Goal: Task Accomplishment & Management: Complete application form

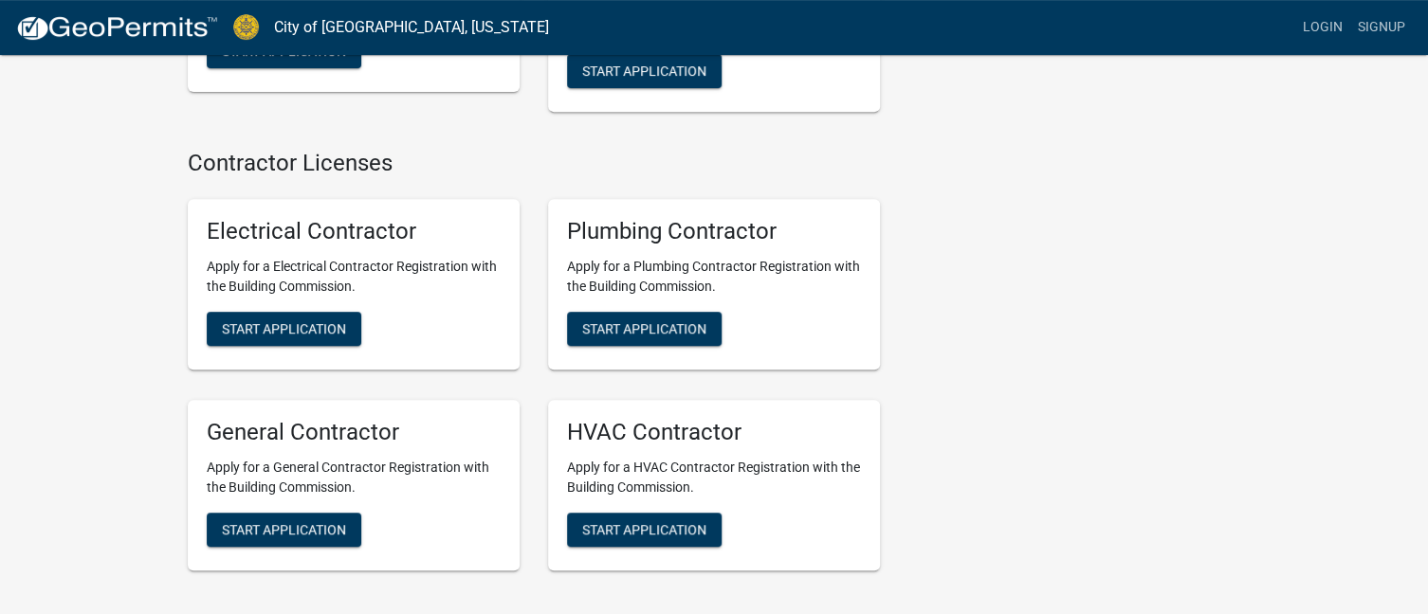
scroll to position [3914, 0]
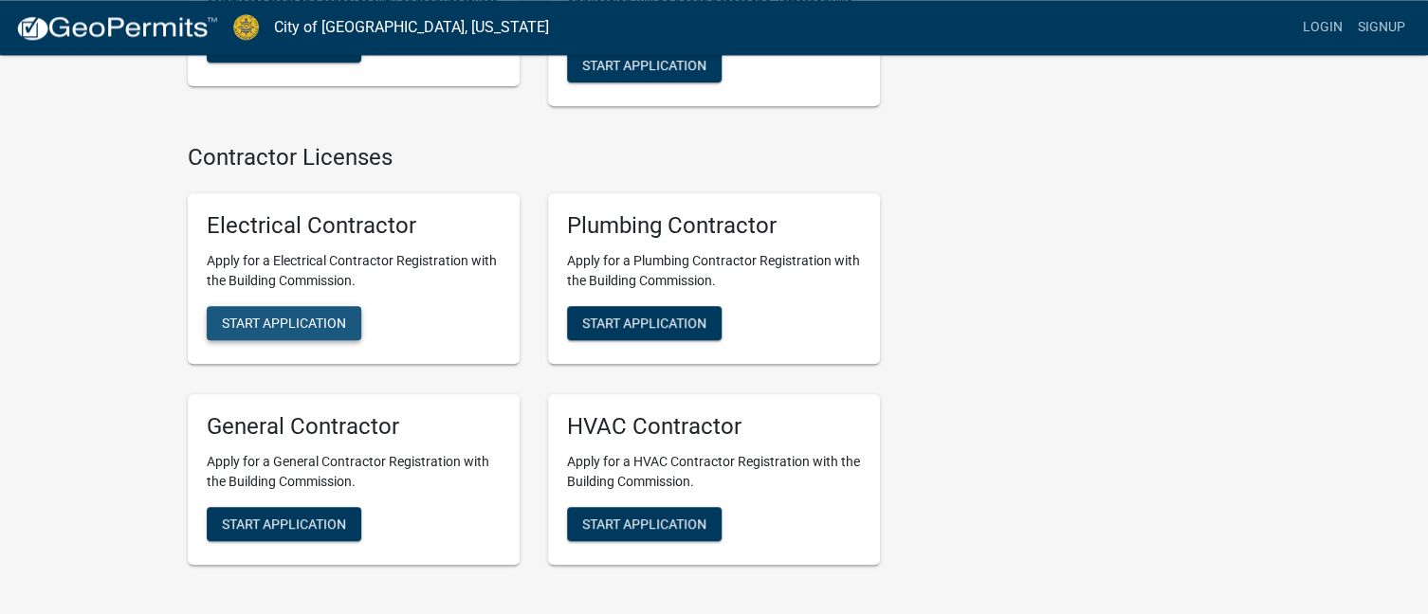
click at [291, 316] on span "Start Application" at bounding box center [284, 323] width 124 height 15
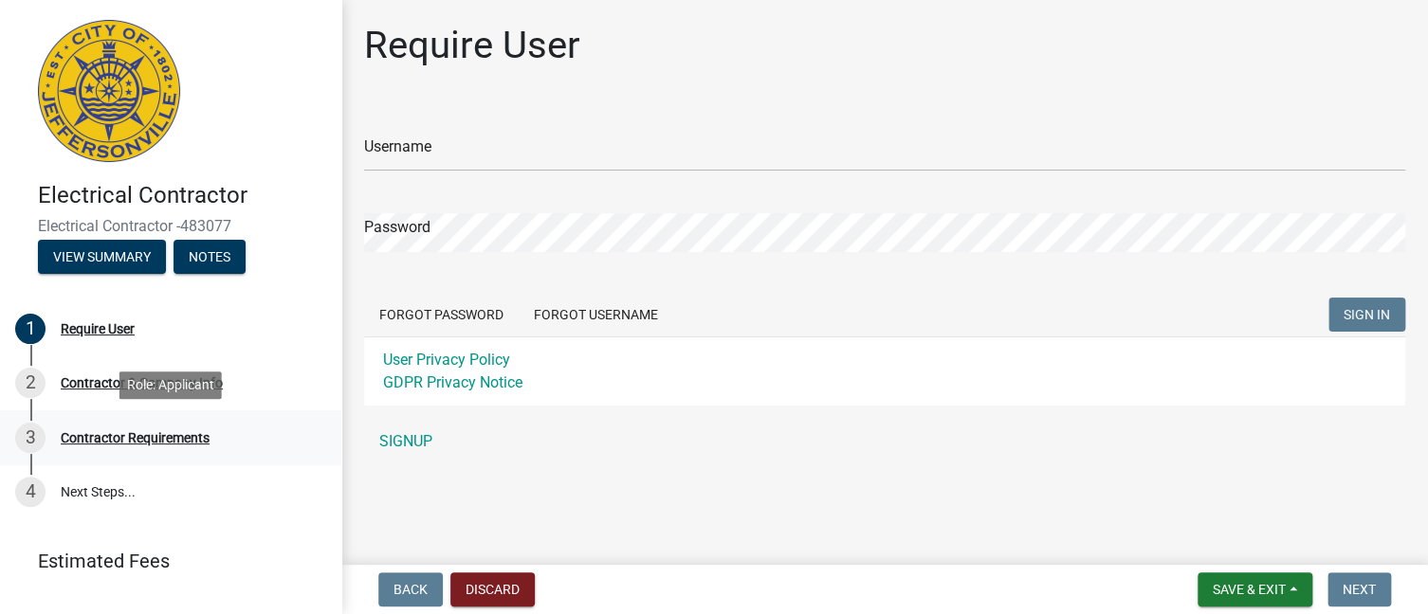
click at [102, 433] on div "Contractor Requirements" at bounding box center [135, 437] width 149 height 13
click at [112, 252] on button "View Summary" at bounding box center [102, 257] width 128 height 34
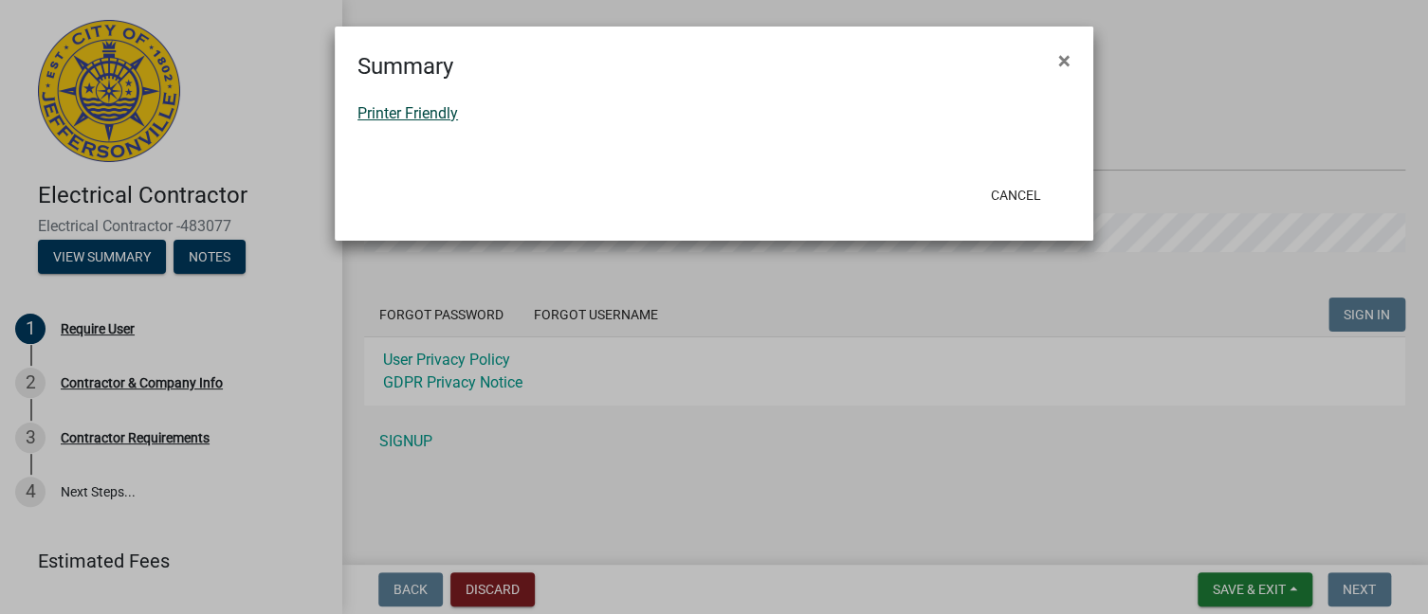
click at [372, 119] on link "Printer Friendly" at bounding box center [407, 113] width 100 height 18
click at [1058, 60] on span "×" at bounding box center [1064, 60] width 12 height 27
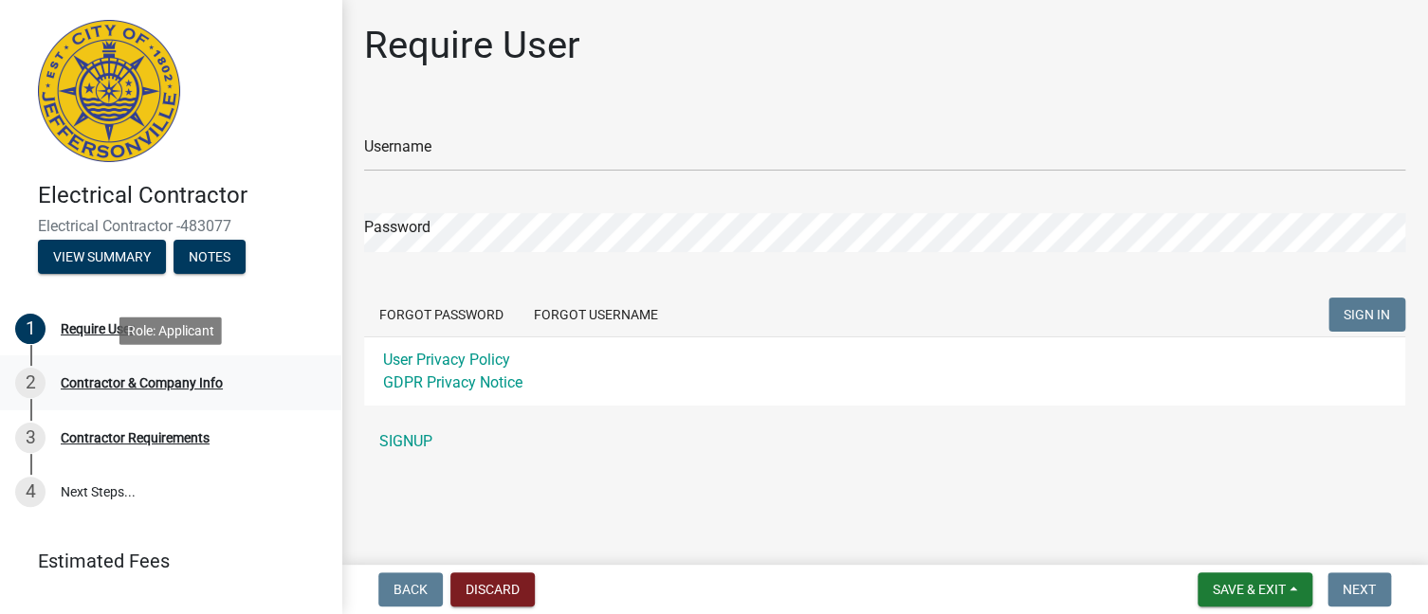
click at [173, 389] on div "Contractor & Company Info" at bounding box center [142, 382] width 162 height 13
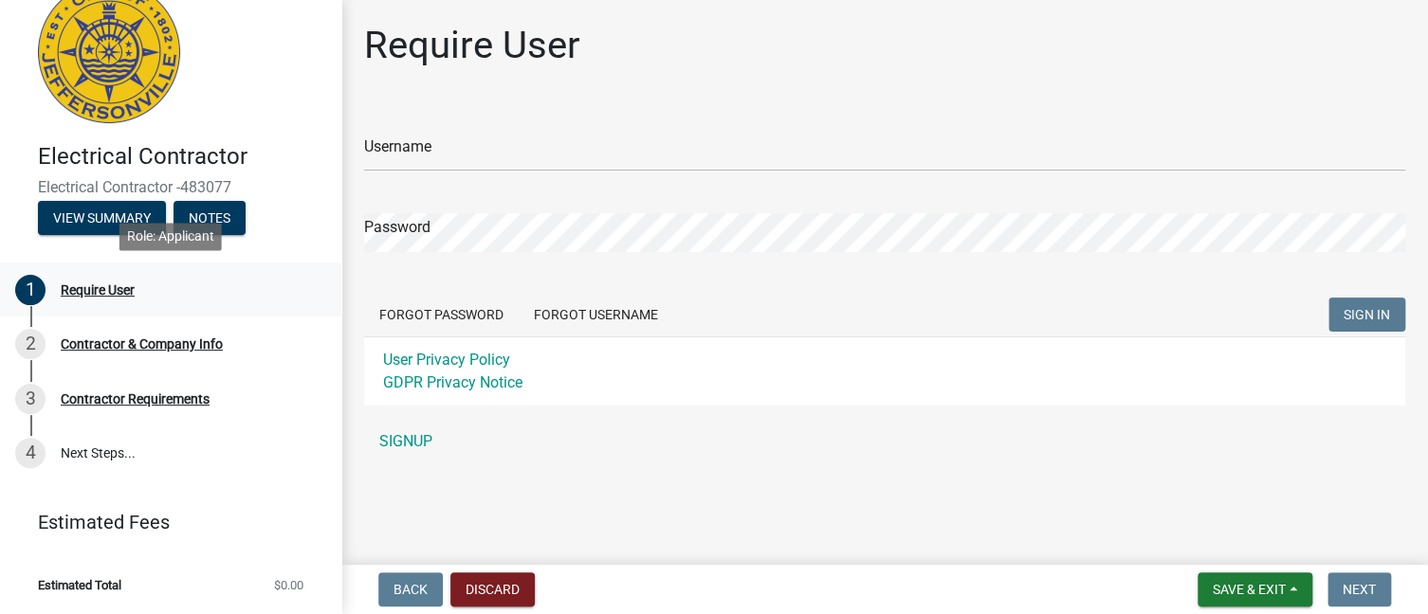
click at [100, 292] on div "Require User" at bounding box center [98, 289] width 74 height 13
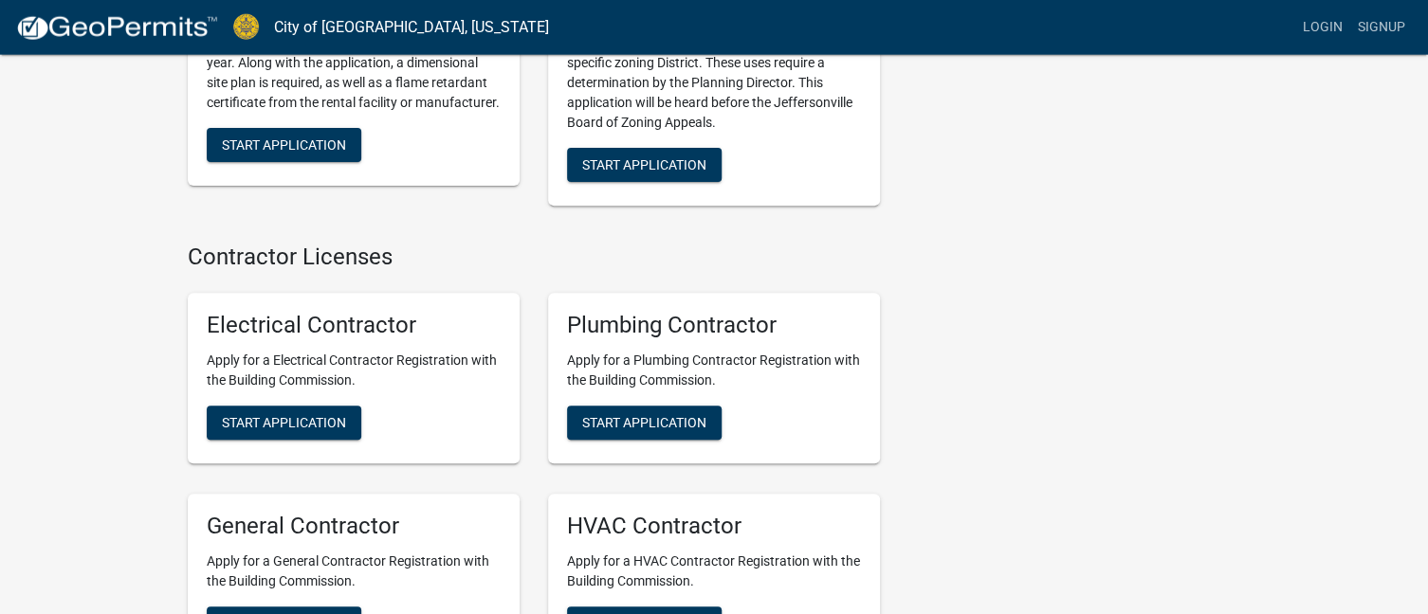
scroll to position [3896, 0]
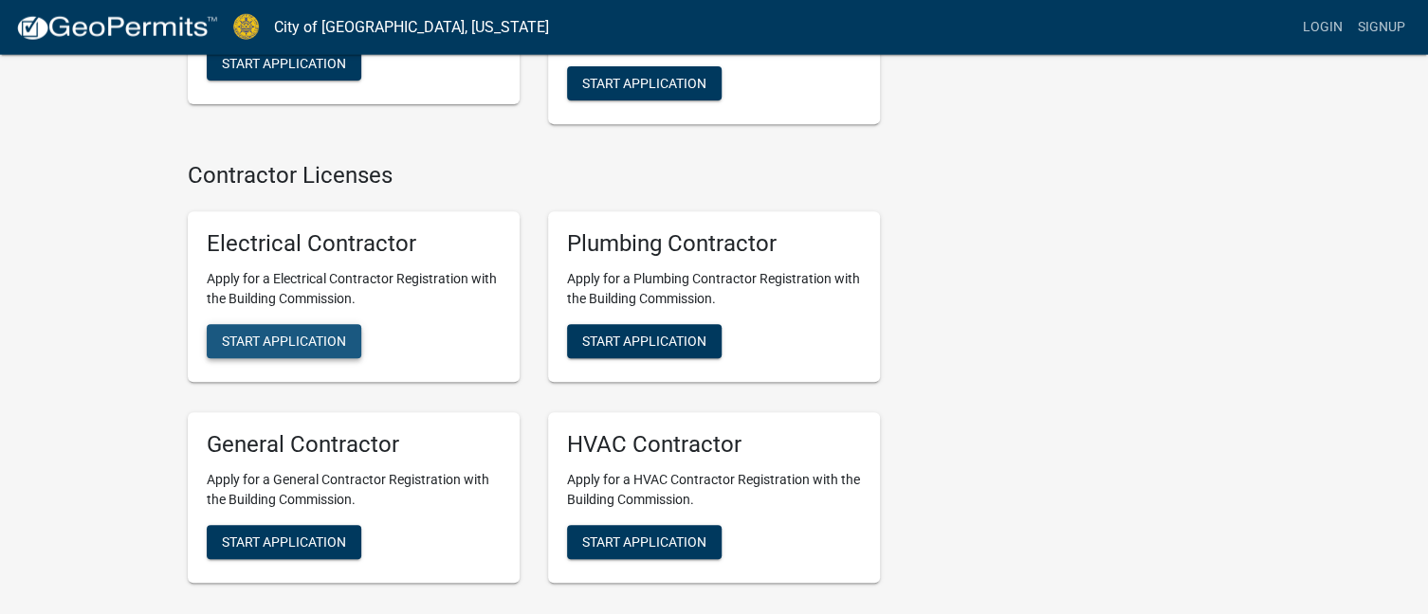
click at [327, 330] on button "Start Application" at bounding box center [284, 341] width 155 height 34
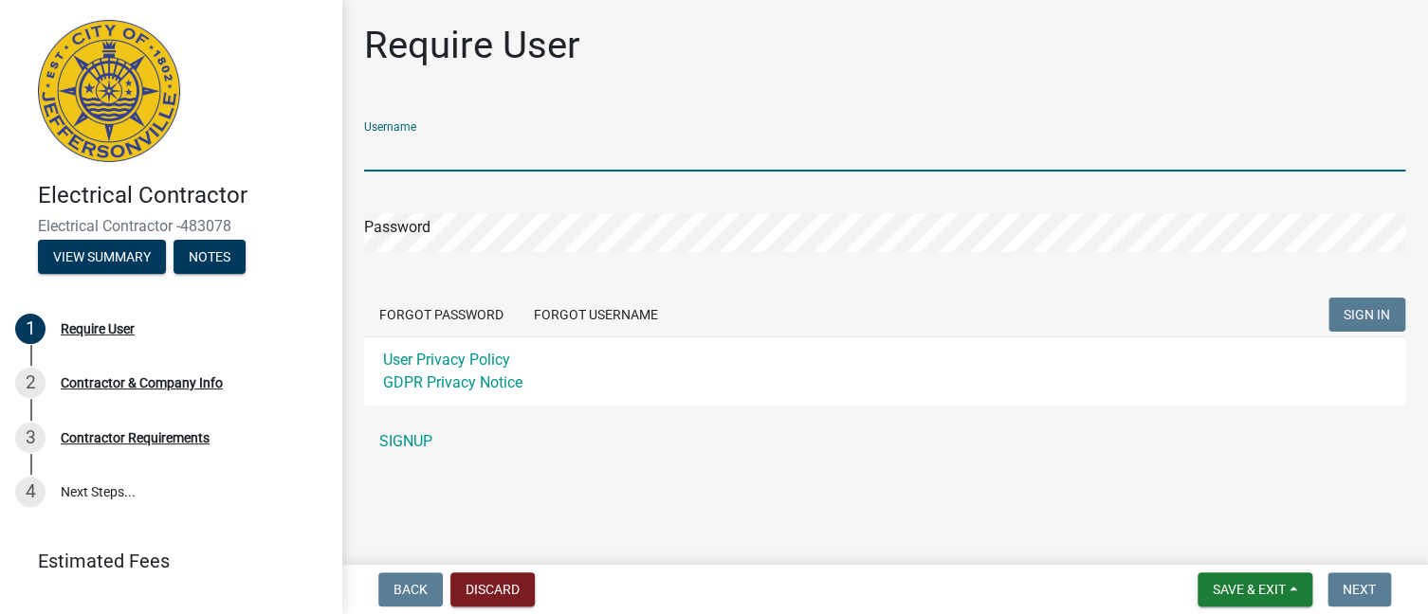
click at [404, 155] on input "Username" at bounding box center [884, 152] width 1041 height 39
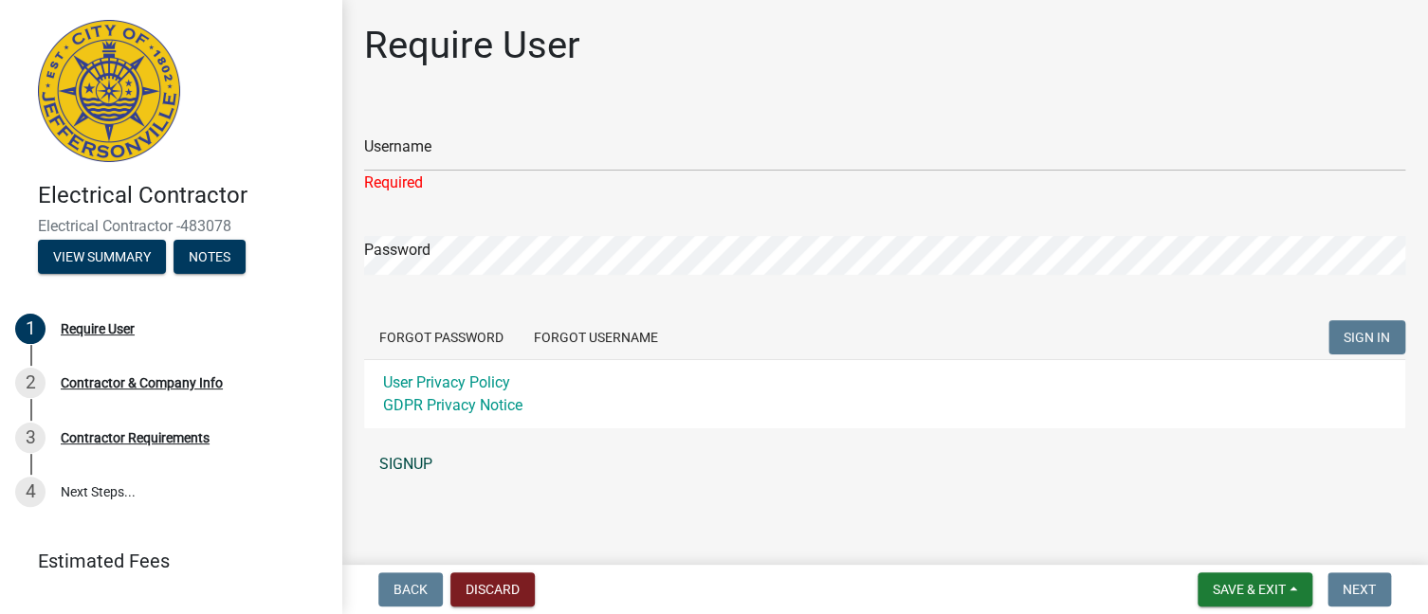
click at [397, 441] on div "Username Required Password Forgot Password Forgot Username SIGN IN User Privacy…" at bounding box center [884, 294] width 1041 height 377
click at [400, 464] on link "SIGNUP" at bounding box center [884, 465] width 1041 height 38
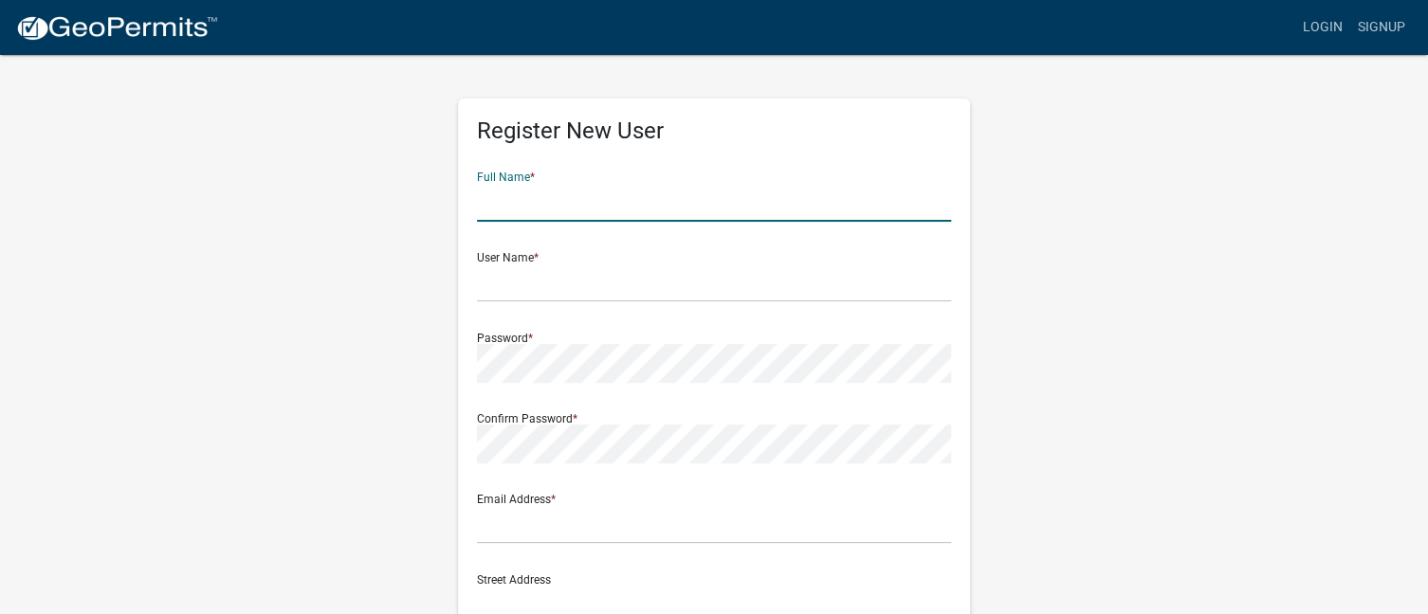
click at [515, 207] on input "text" at bounding box center [714, 202] width 474 height 39
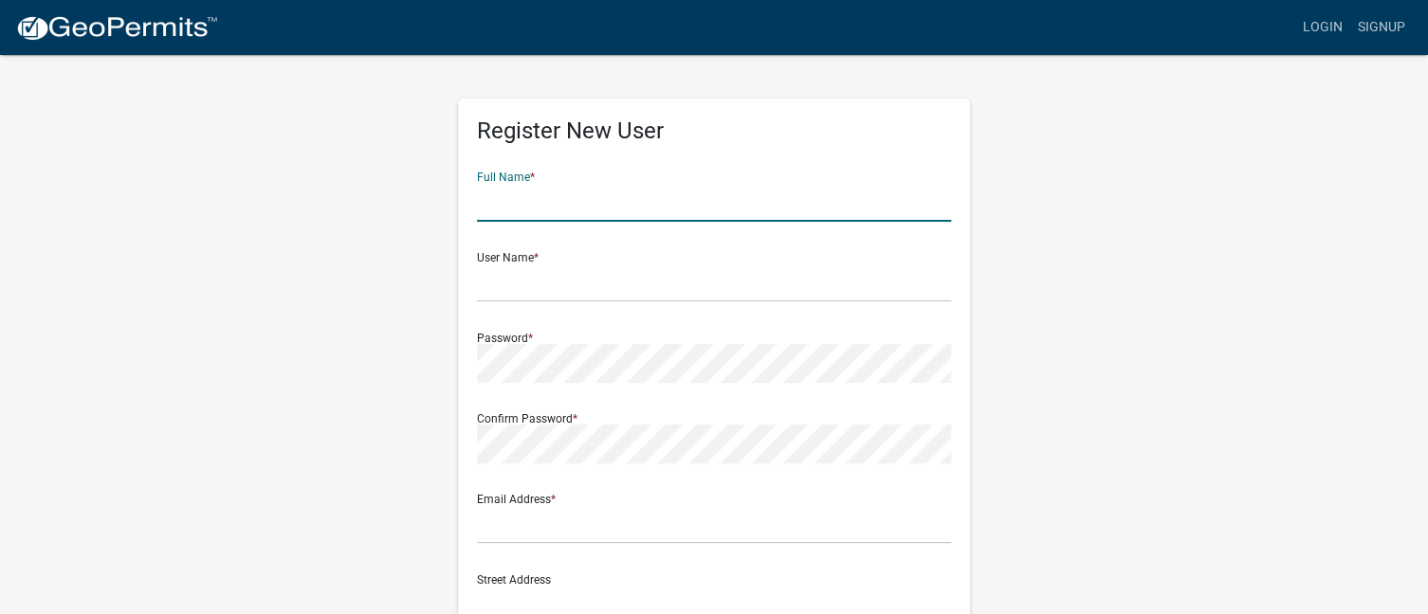
click at [515, 207] on input "text" at bounding box center [714, 202] width 474 height 39
type input "[PERSON_NAME] [PERSON_NAME]"
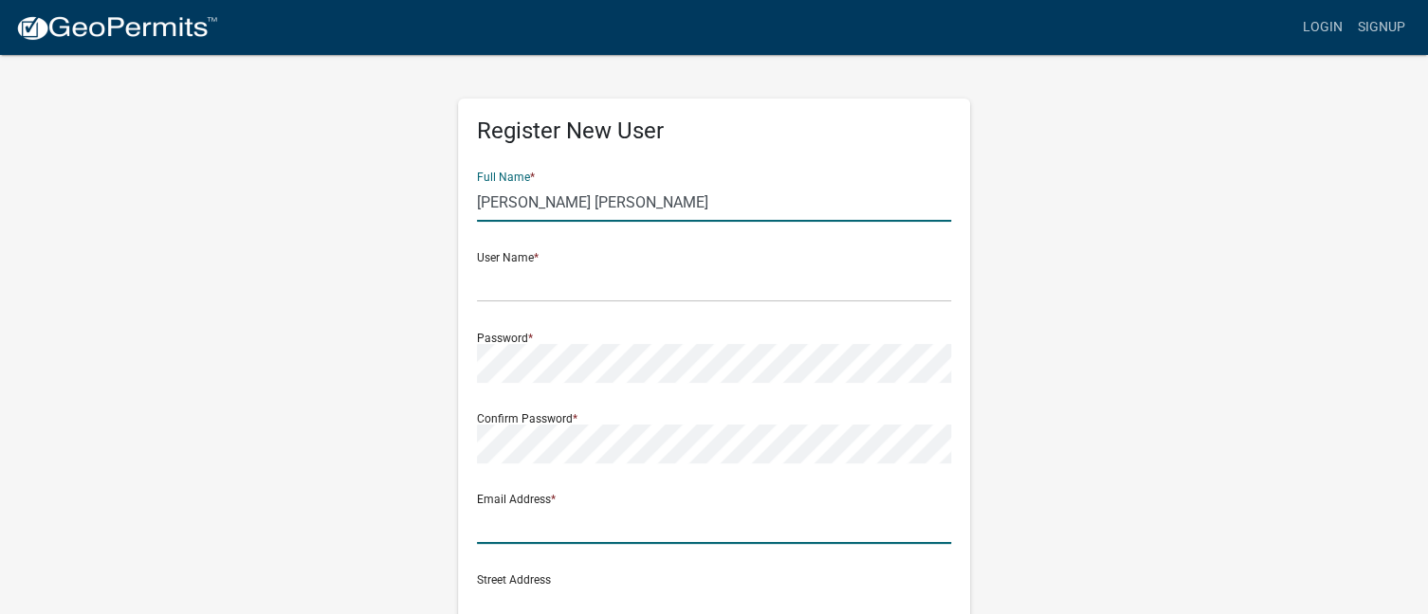
type input "[EMAIL_ADDRESS][DOMAIN_NAME]"
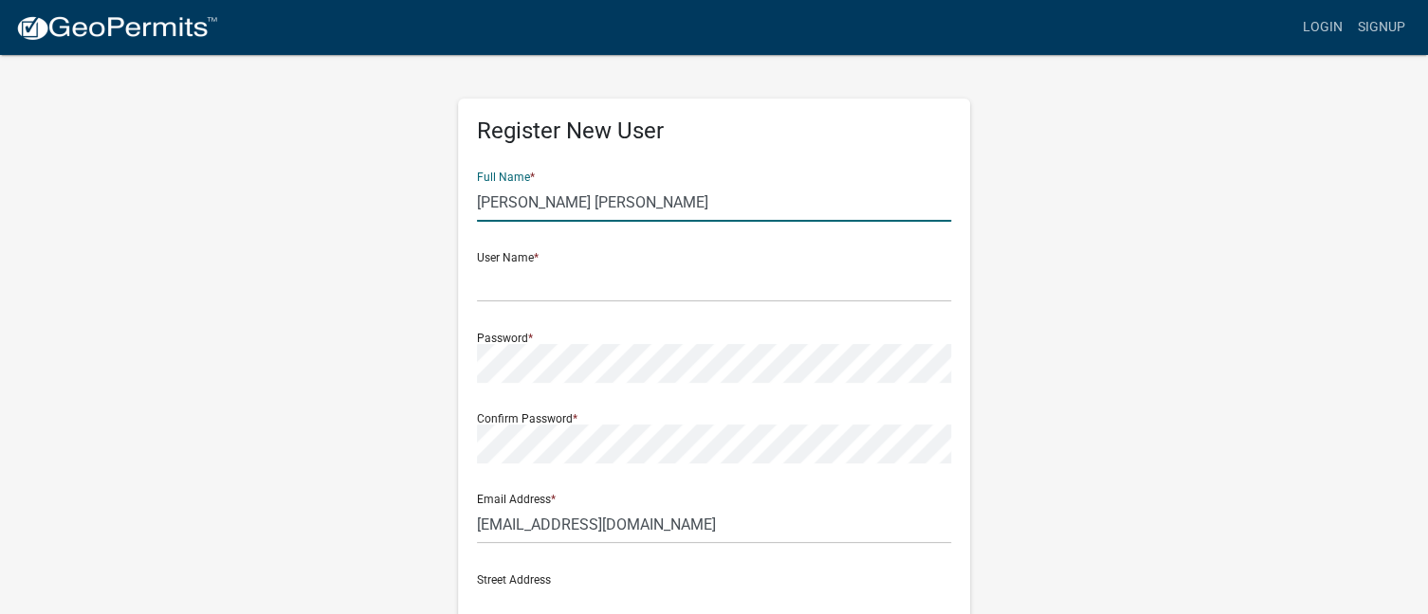
type input "[STREET_ADDRESS]"
type input "Unit 818"
type input "DIAMOND BAR"
type input "CA"
type input "91765"
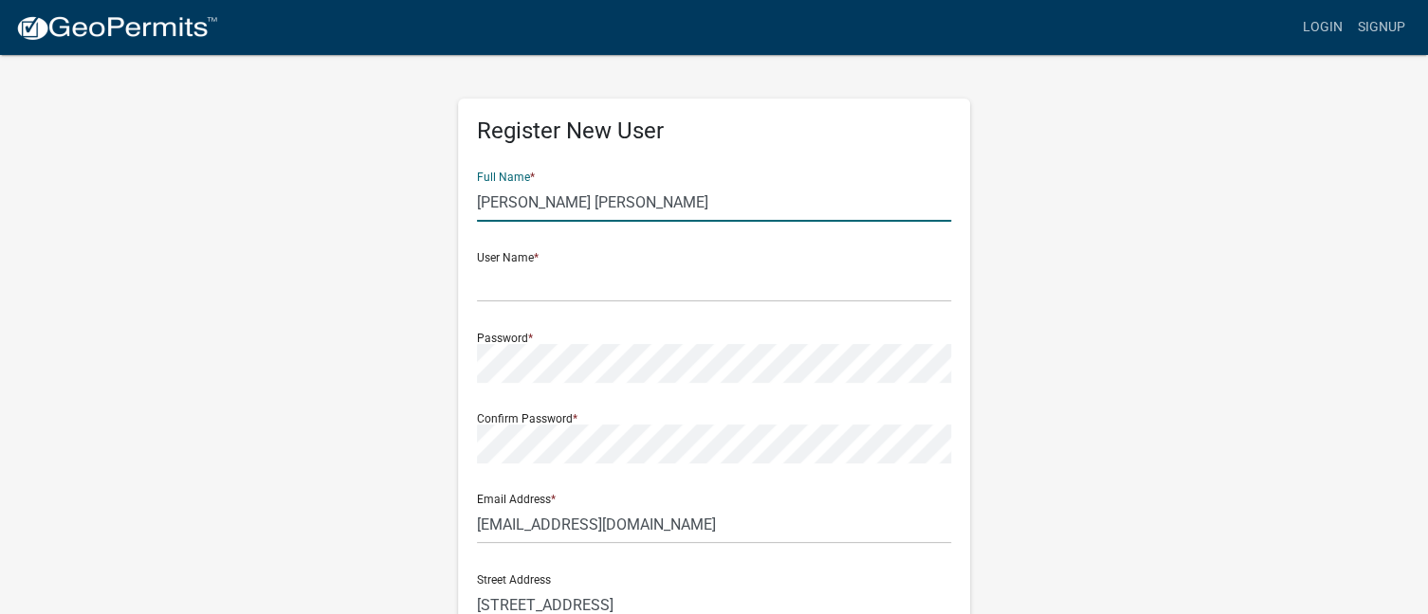
type input "9095389188"
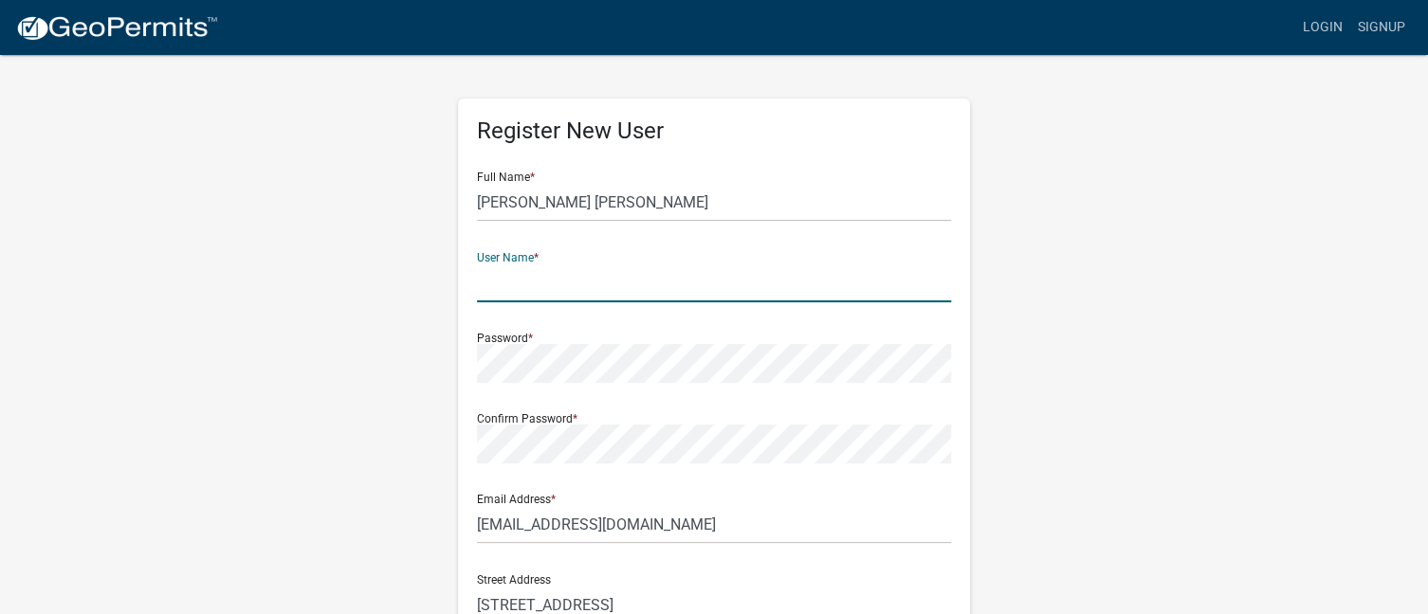
click at [529, 280] on input "text" at bounding box center [714, 283] width 474 height 39
type input "A"
type input "OSCARZHANG"
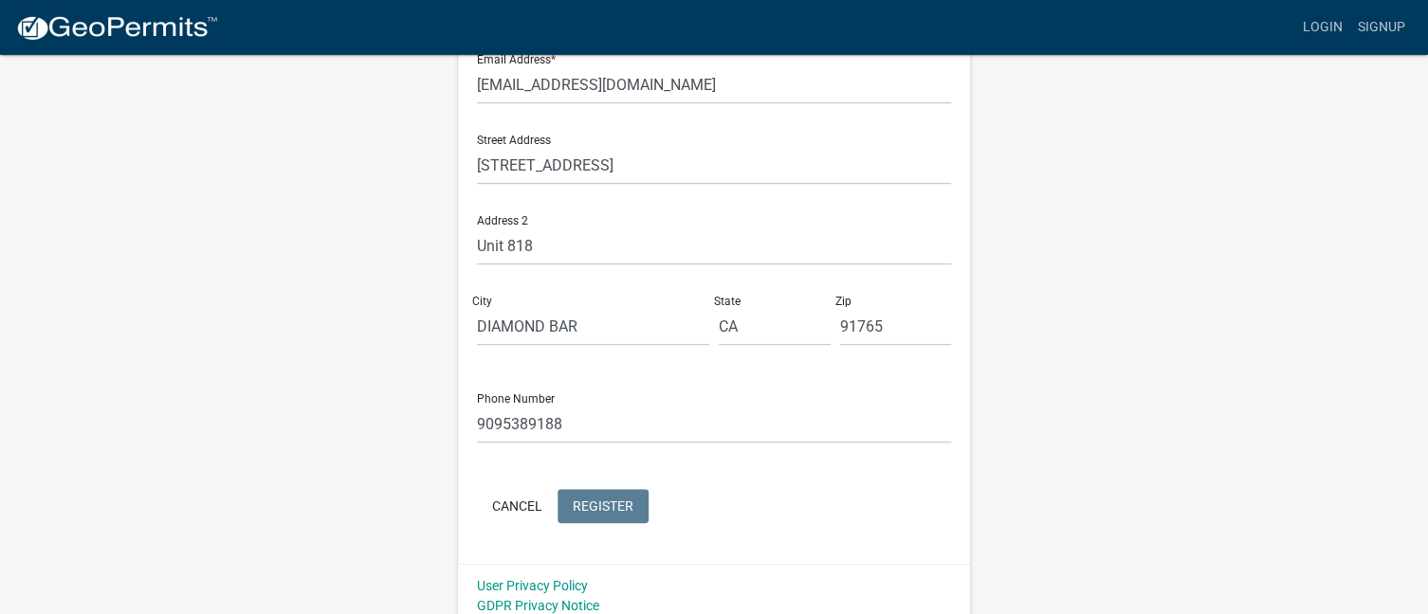
scroll to position [452, 0]
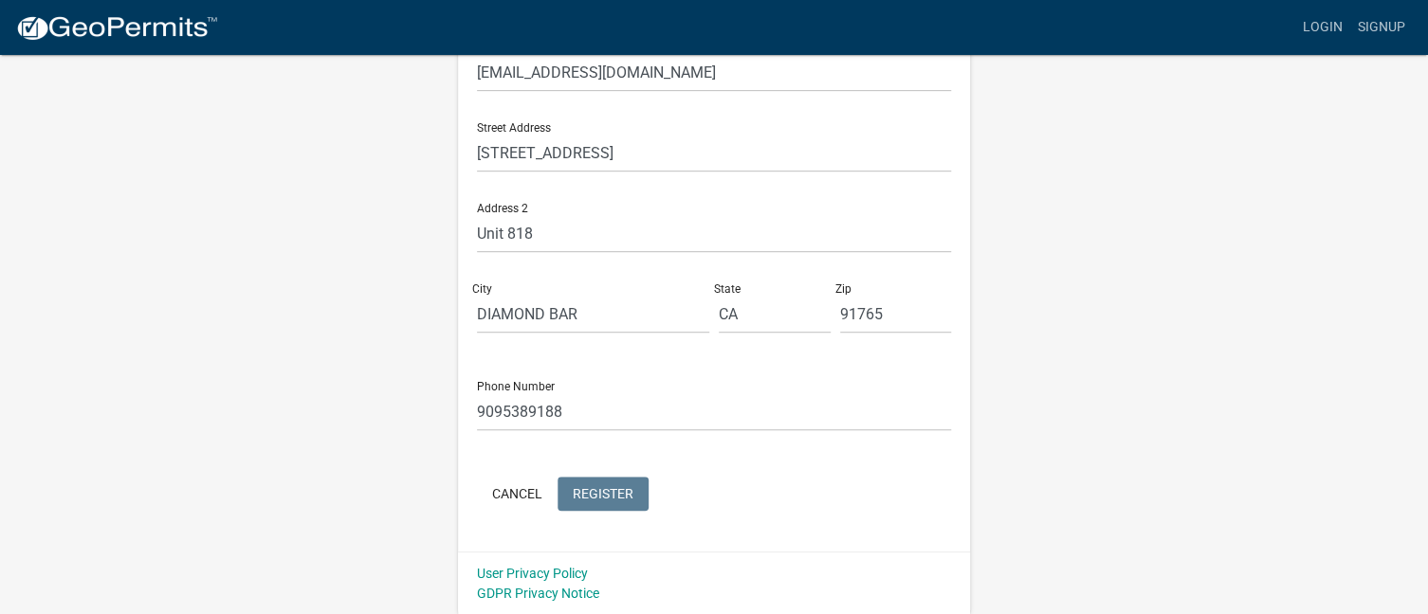
click at [585, 488] on form "Full Name * Oscar JIN Zhang User Name * OSCARZHANG Password * Confirm Password …" at bounding box center [714, 110] width 474 height 812
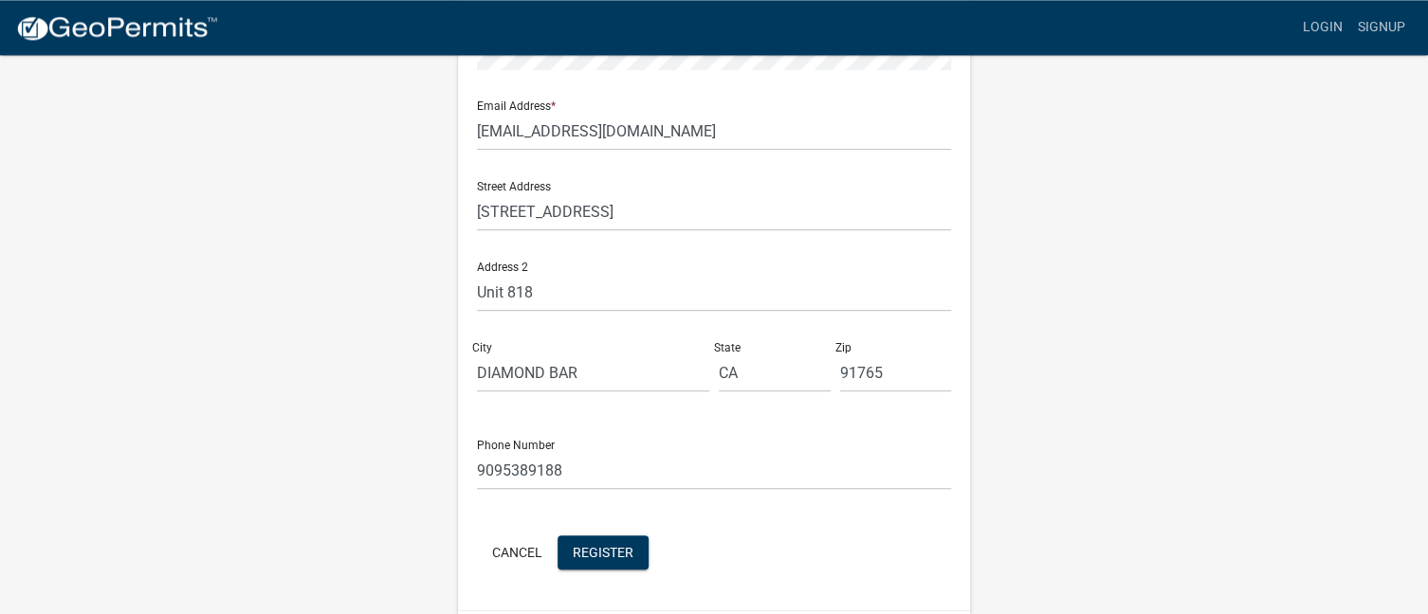
scroll to position [425, 0]
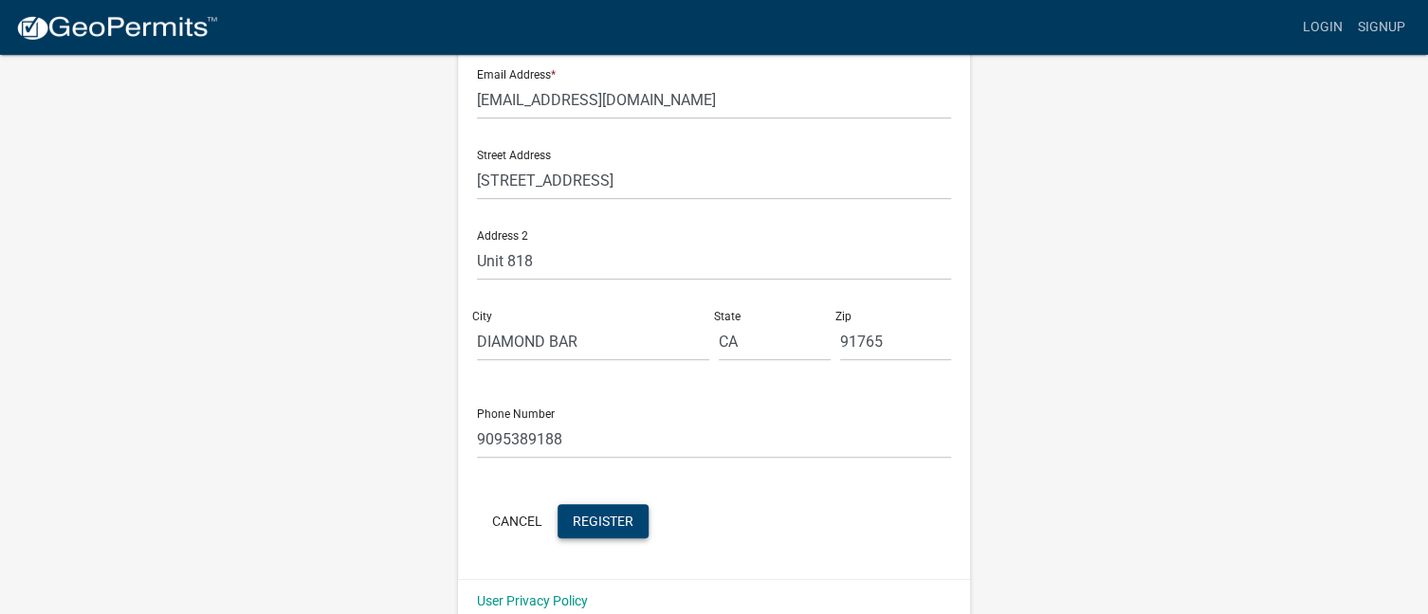
click at [607, 526] on span "Register" at bounding box center [603, 520] width 61 height 15
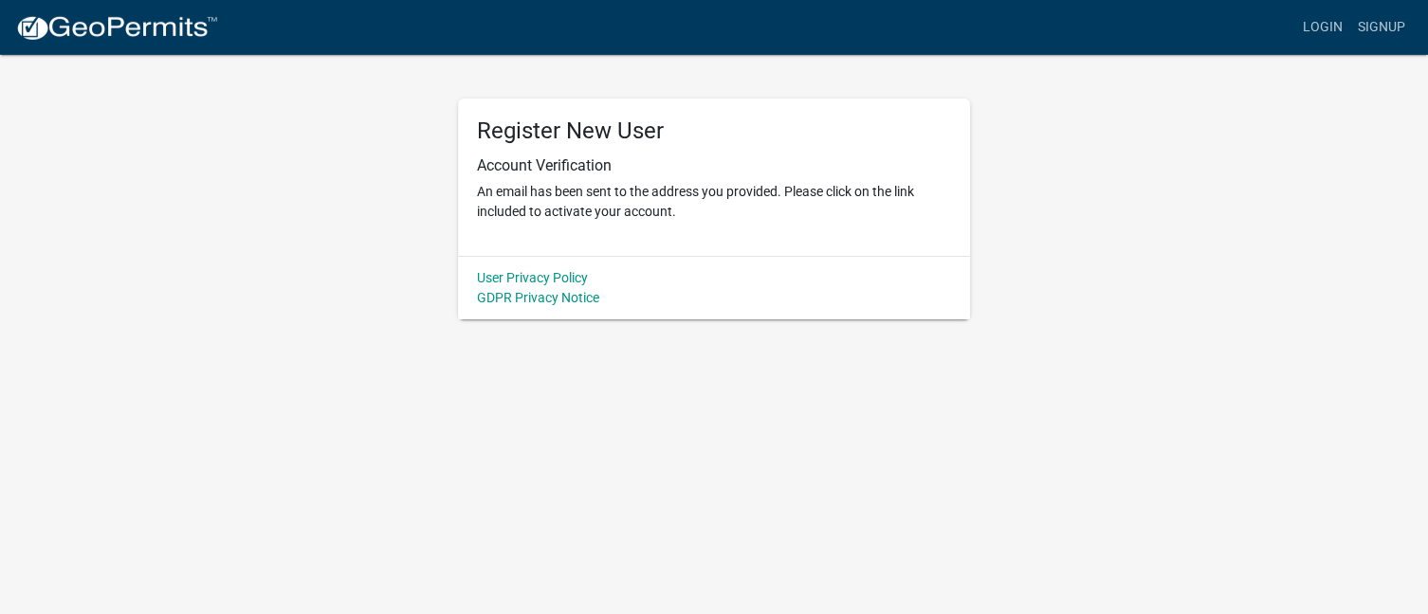
scroll to position [0, 0]
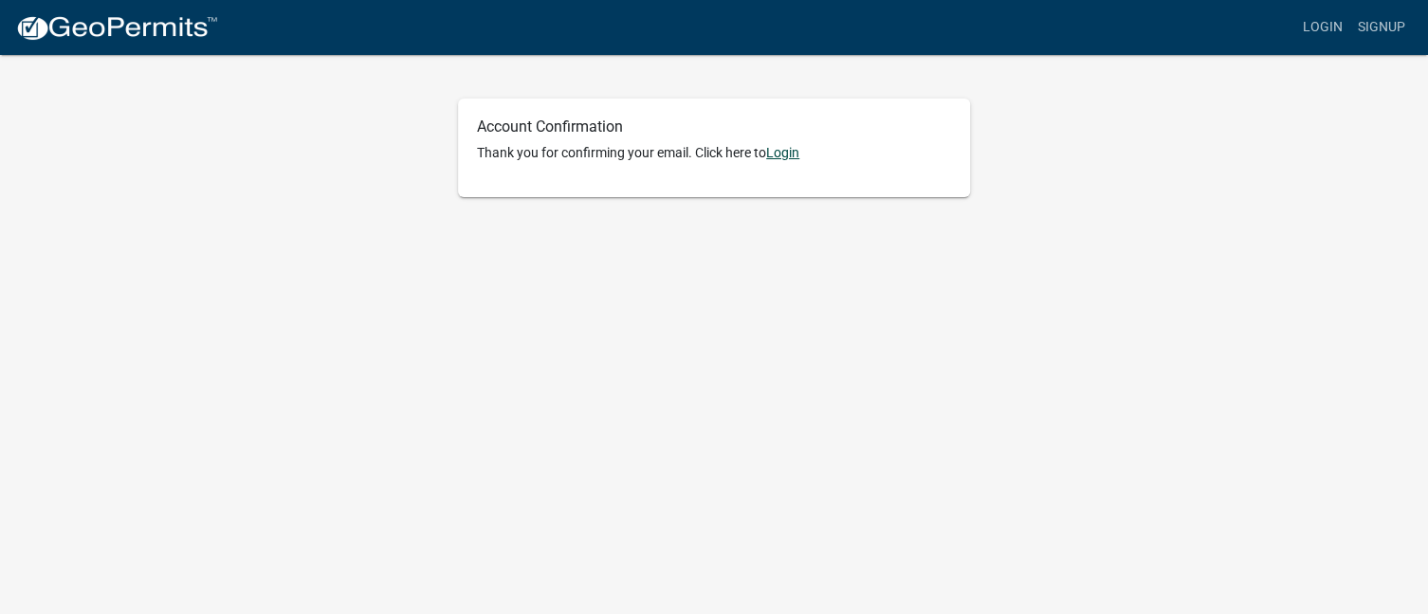
click at [791, 157] on link "Login" at bounding box center [782, 152] width 33 height 15
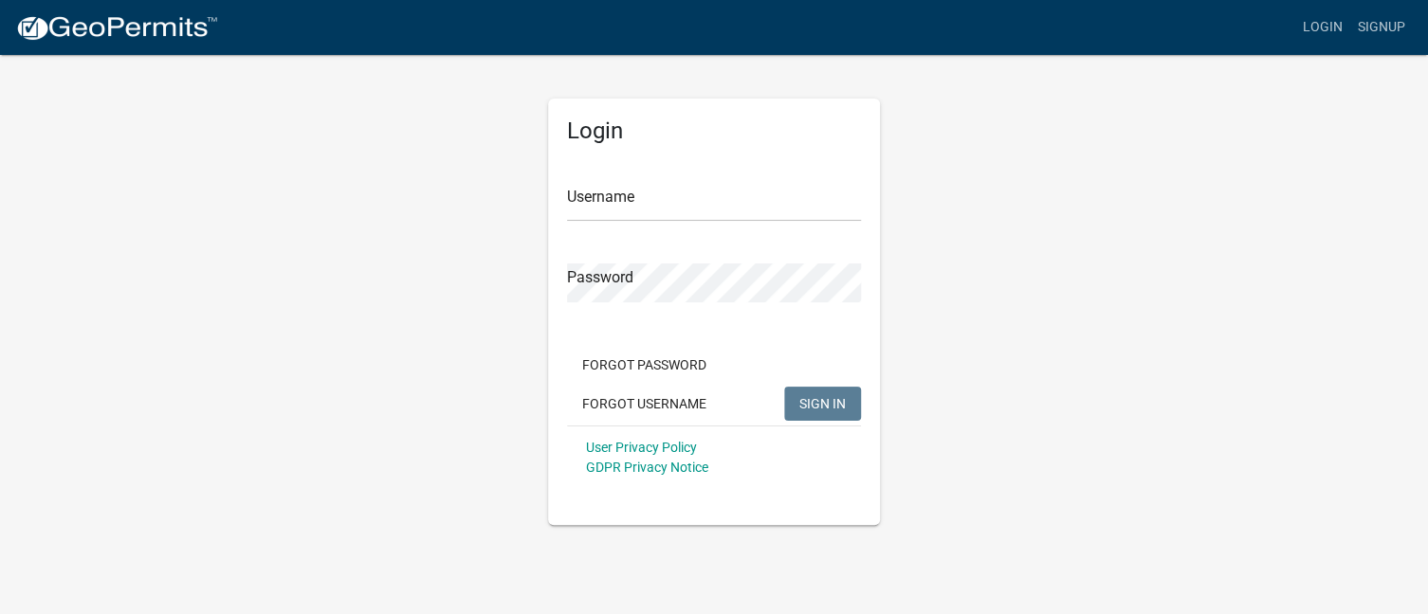
type input "OSCARZHANG"
click at [809, 400] on span "SIGN IN" at bounding box center [822, 402] width 46 height 15
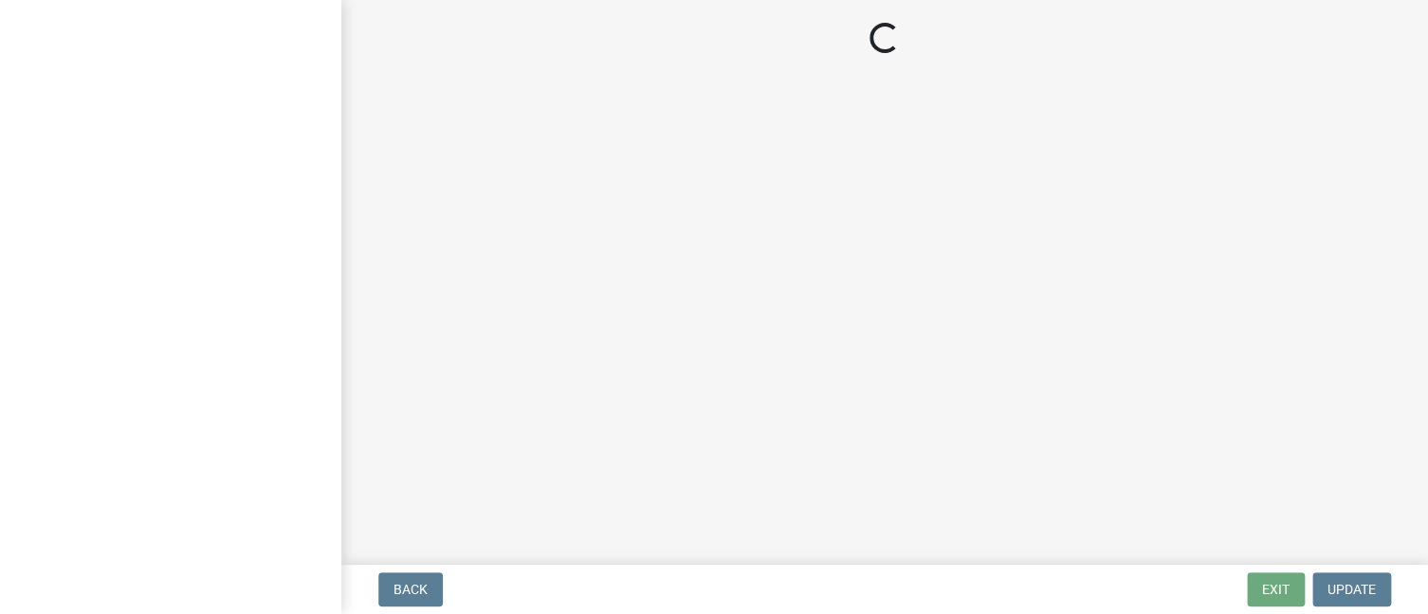
select select "CA"
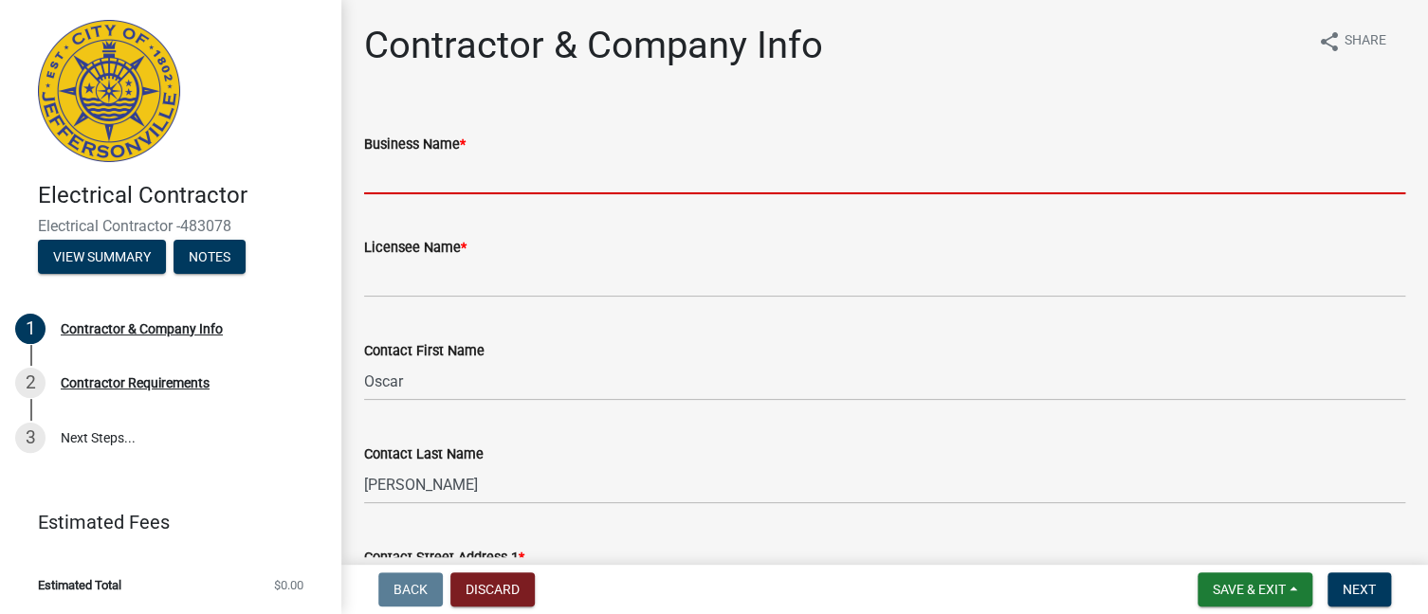
click at [563, 168] on input "Business Name *" at bounding box center [884, 174] width 1041 height 39
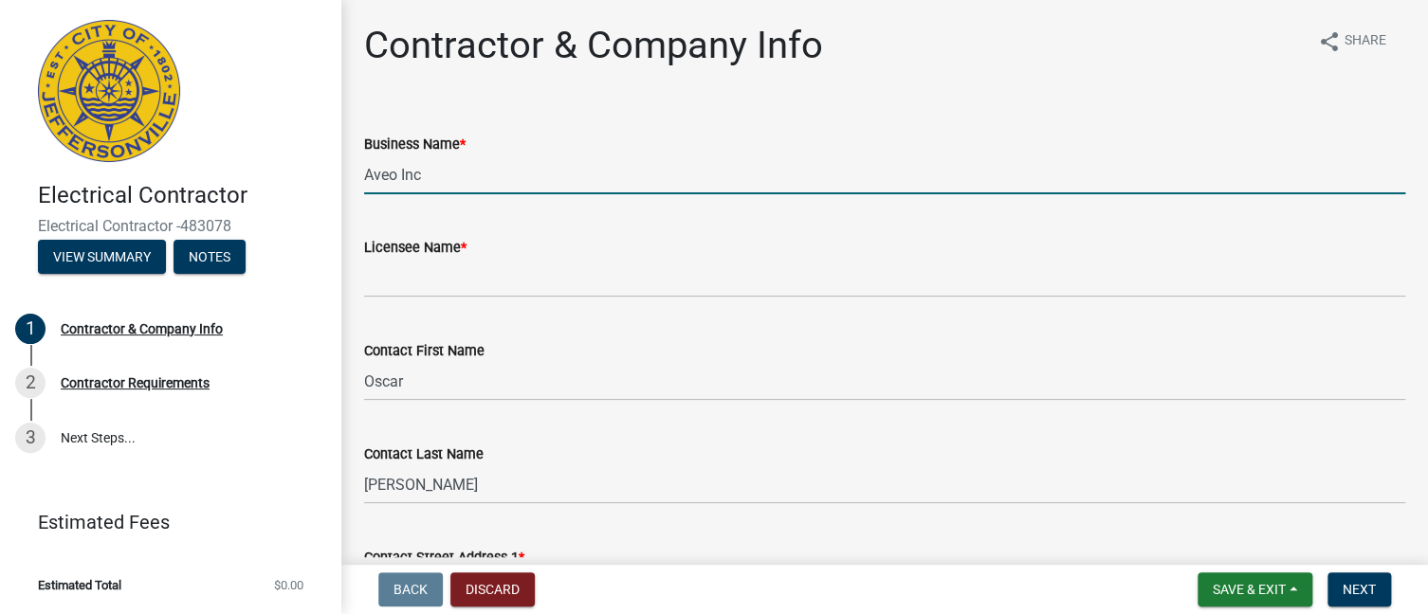
type input "Aveo Inc"
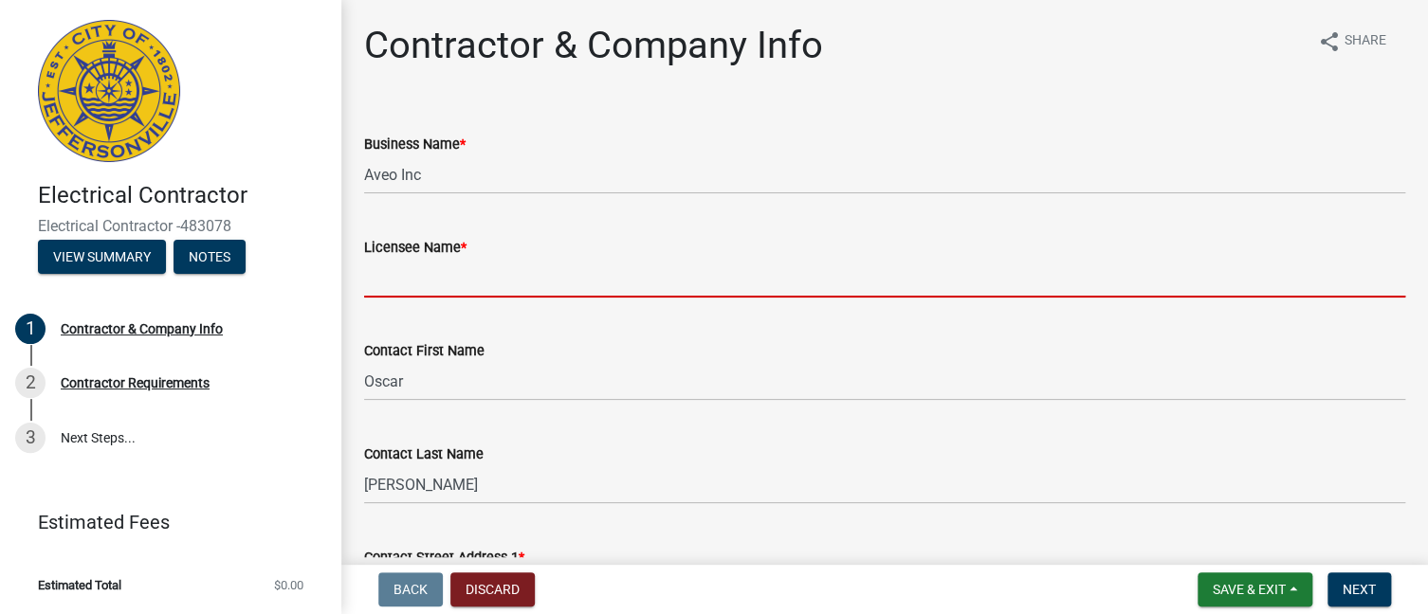
click at [471, 275] on input "Licensee Name *" at bounding box center [884, 278] width 1041 height 39
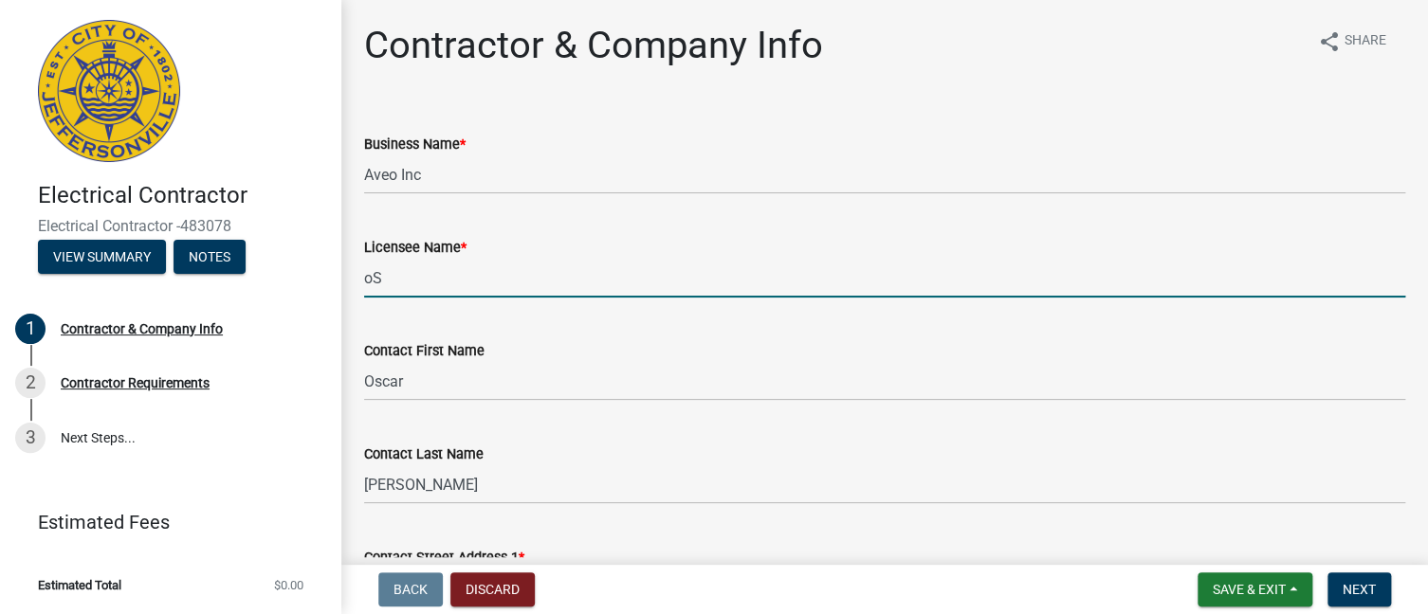
type input "o"
type input "[PERSON_NAME]"
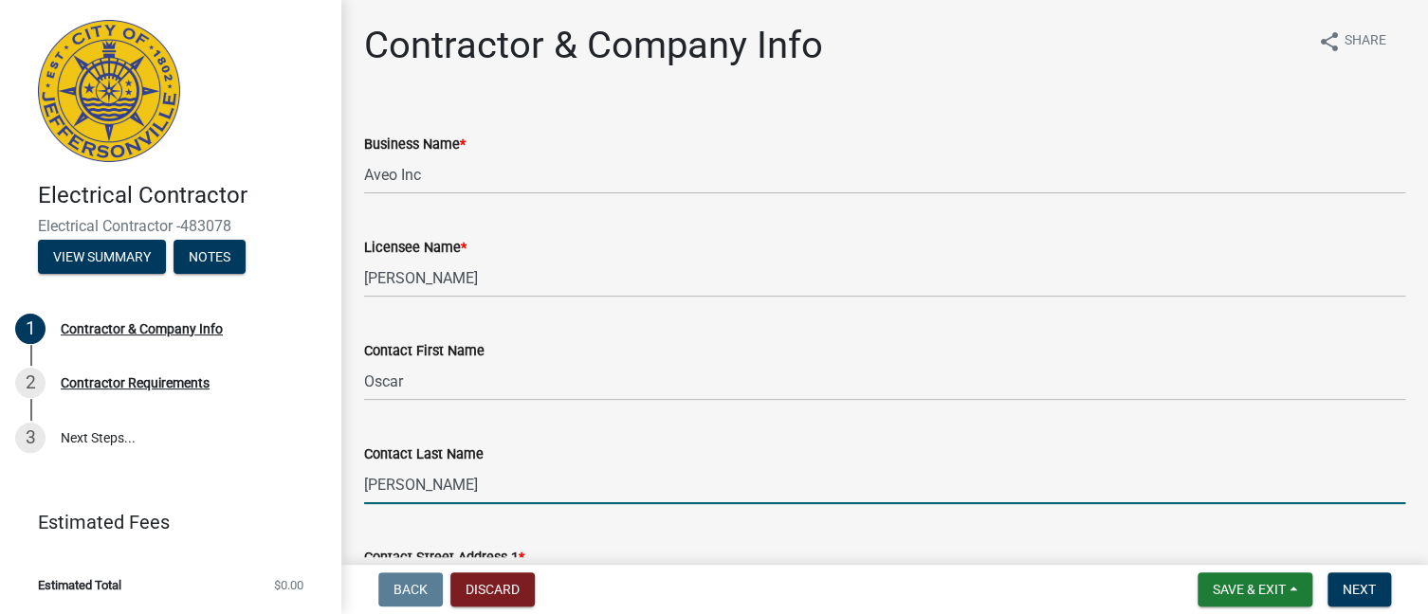
type input "[PERSON_NAME]"
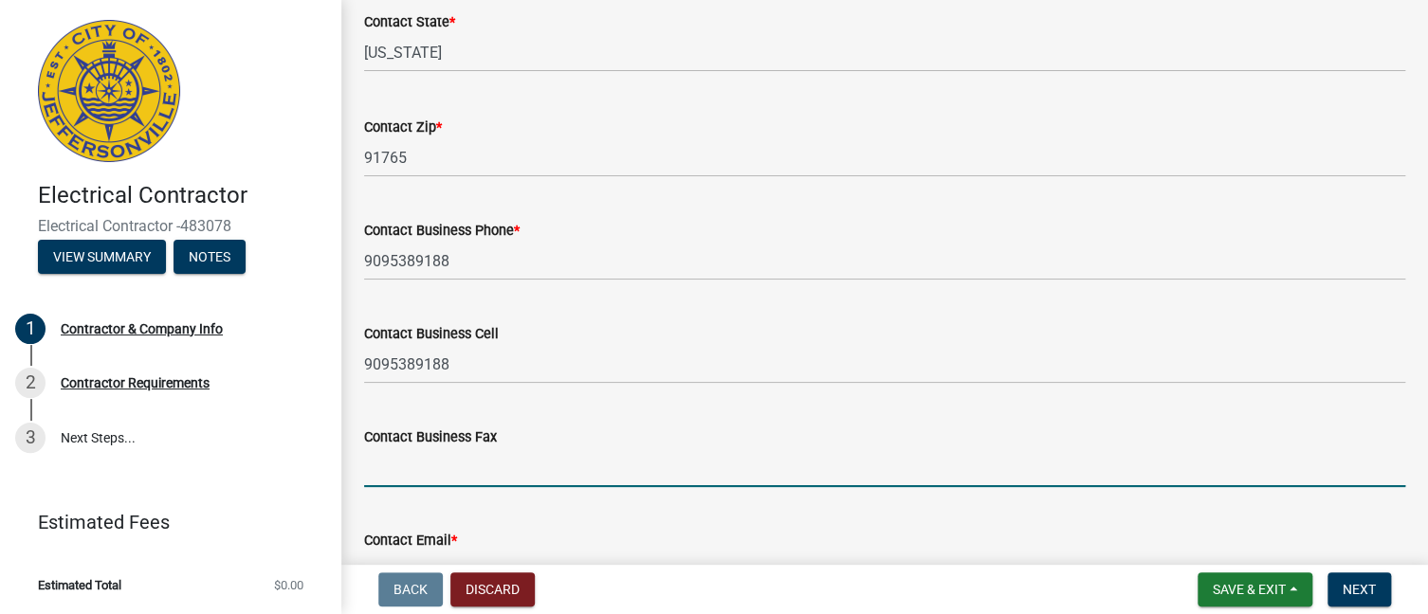
scroll to position [990, 0]
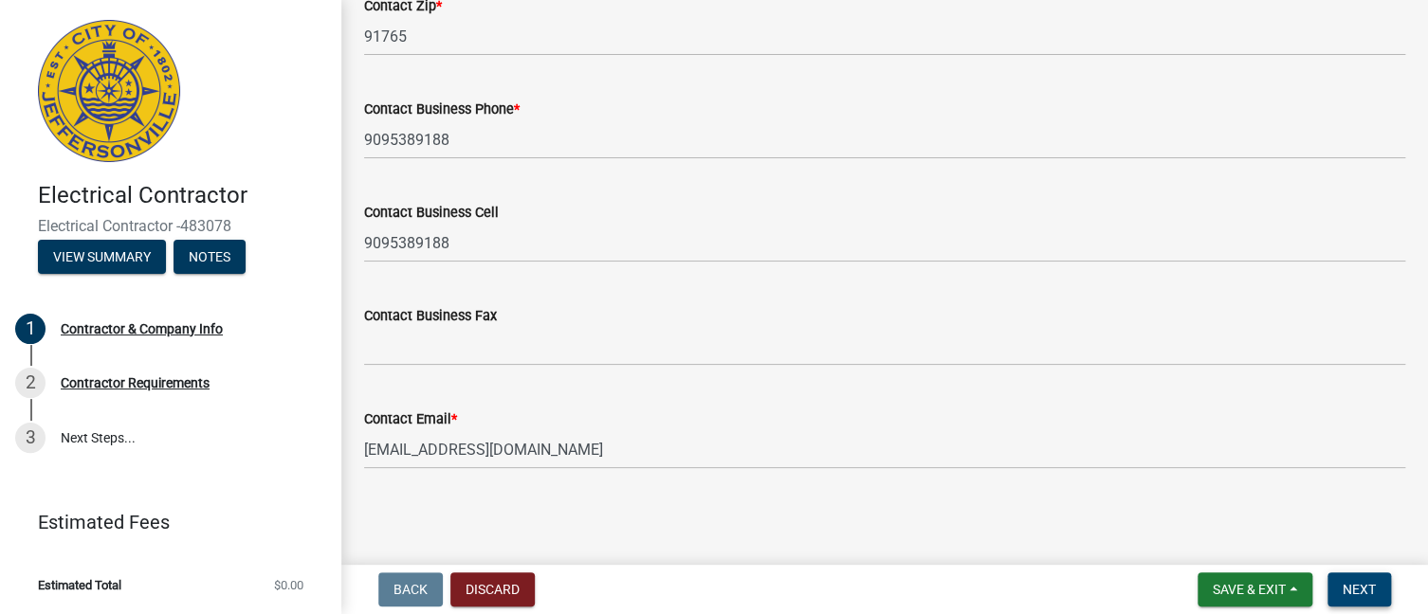
click at [1356, 593] on span "Next" at bounding box center [1358, 589] width 33 height 15
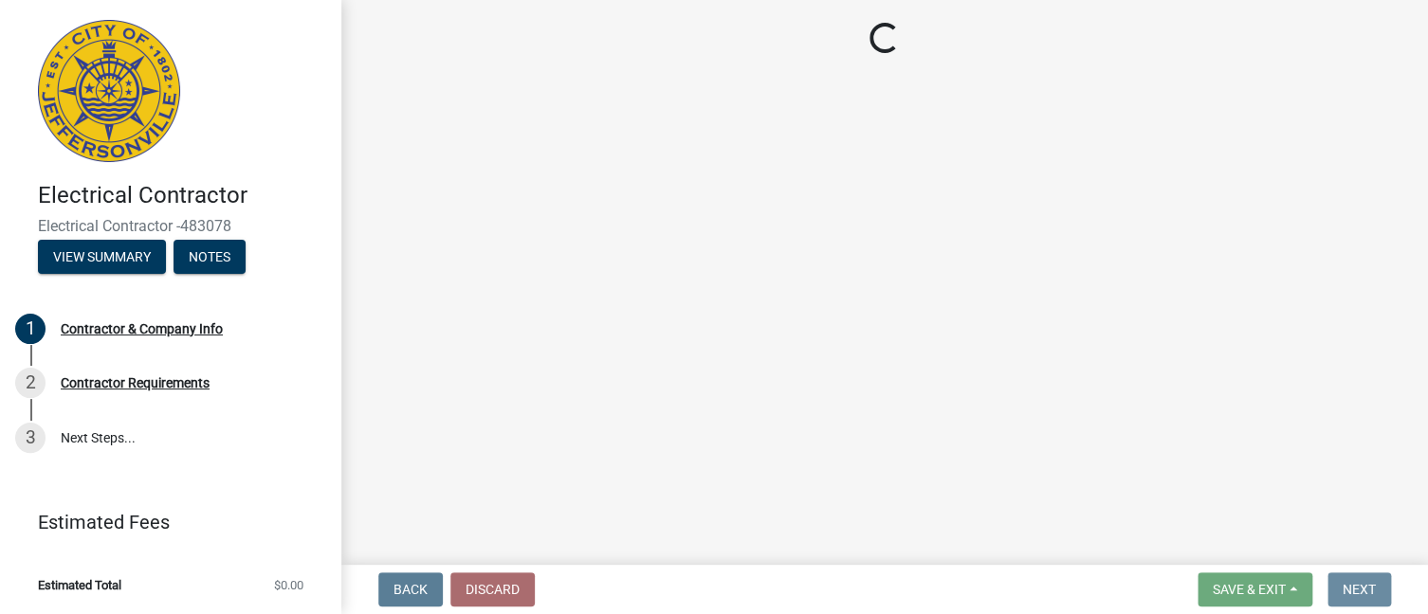
scroll to position [0, 0]
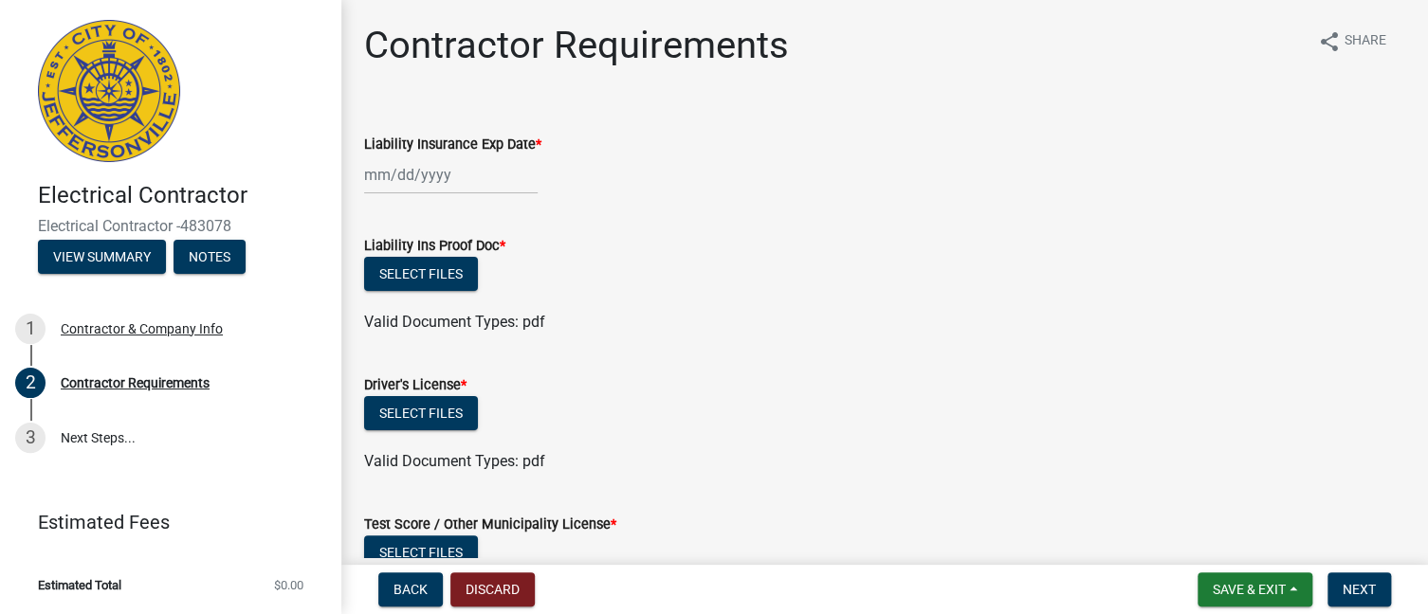
click at [453, 176] on input "Liability Insurance Exp Date *" at bounding box center [450, 174] width 173 height 39
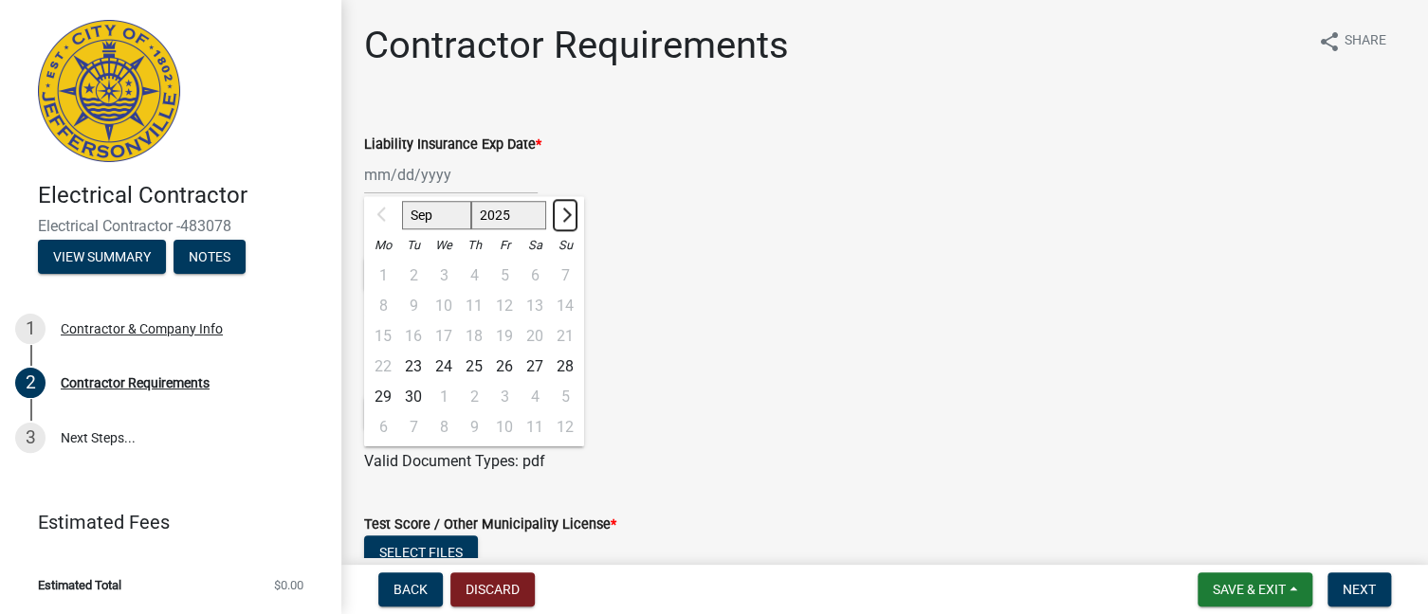
click at [572, 215] on button "Next month" at bounding box center [565, 215] width 23 height 30
select select "1"
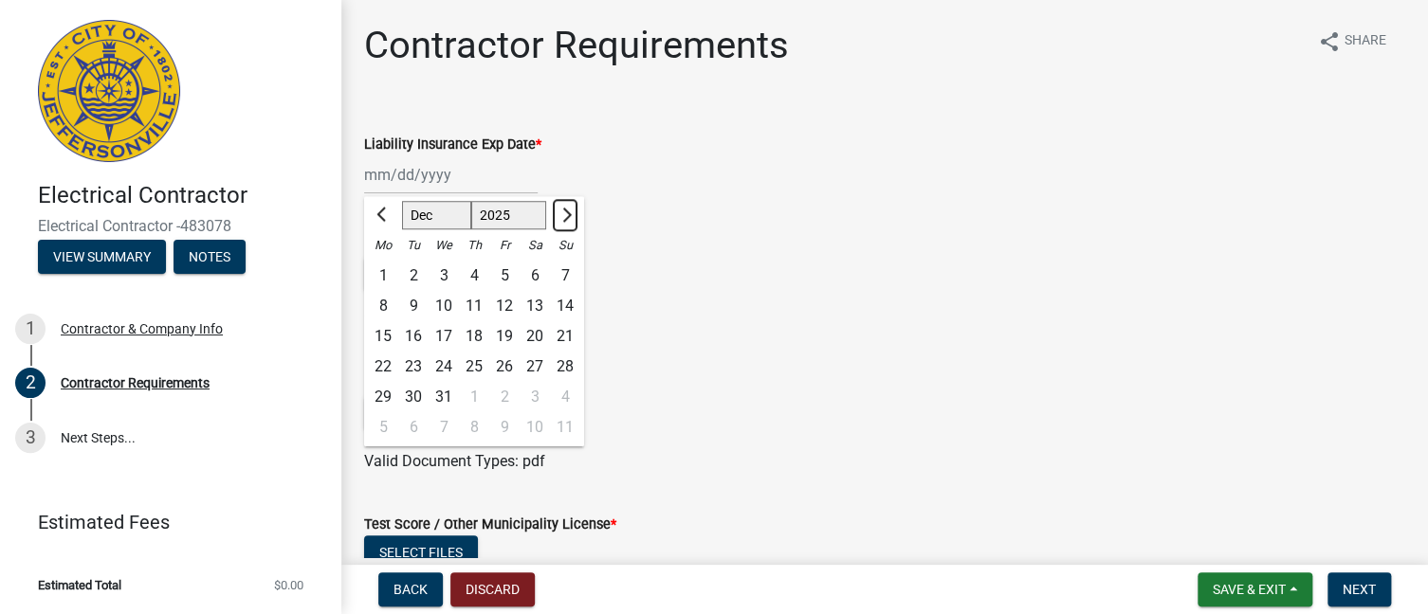
select select "2026"
click at [572, 215] on button "Next month" at bounding box center [565, 215] width 23 height 30
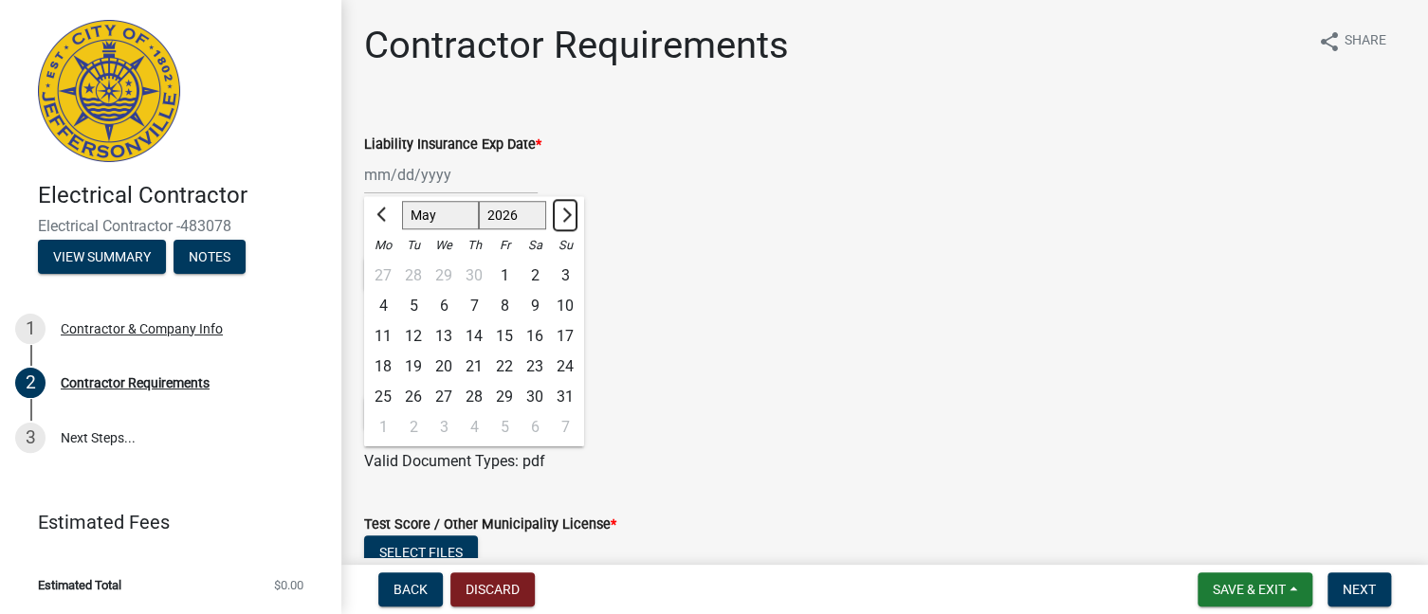
click at [572, 215] on button "Next month" at bounding box center [565, 215] width 23 height 30
select select "7"
click at [442, 271] on div "1" at bounding box center [444, 276] width 30 height 30
type input "07/01/2026"
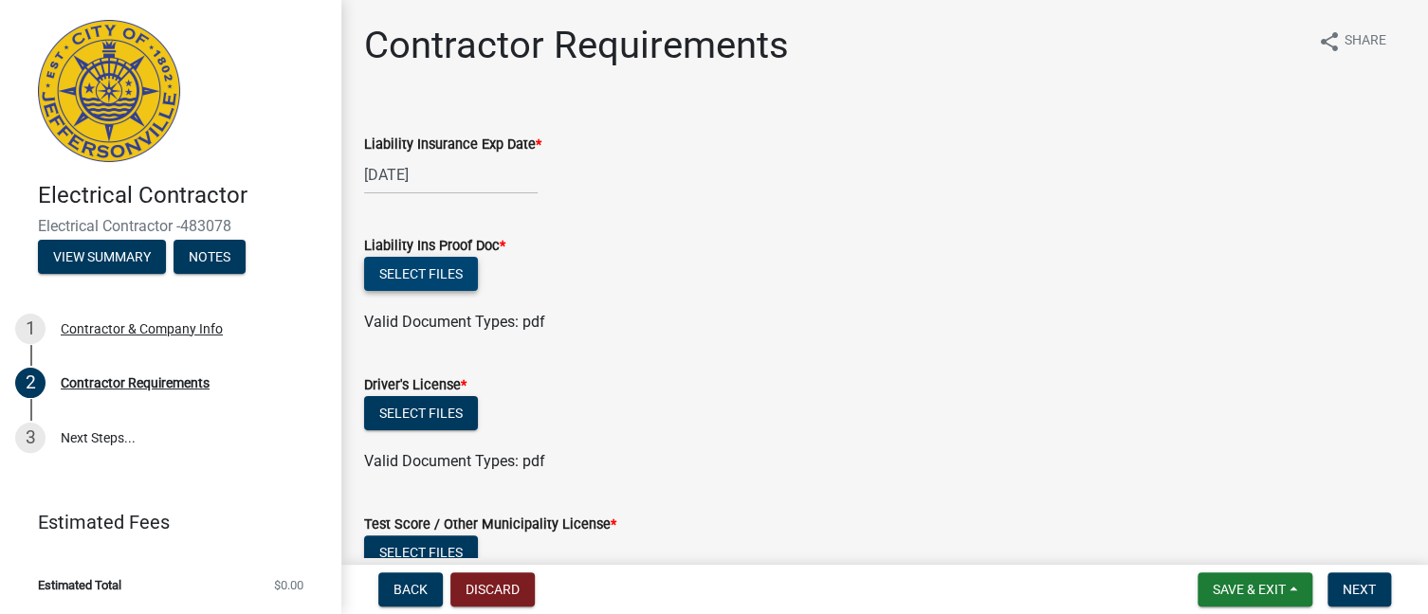
click at [454, 275] on button "Select files" at bounding box center [421, 274] width 114 height 34
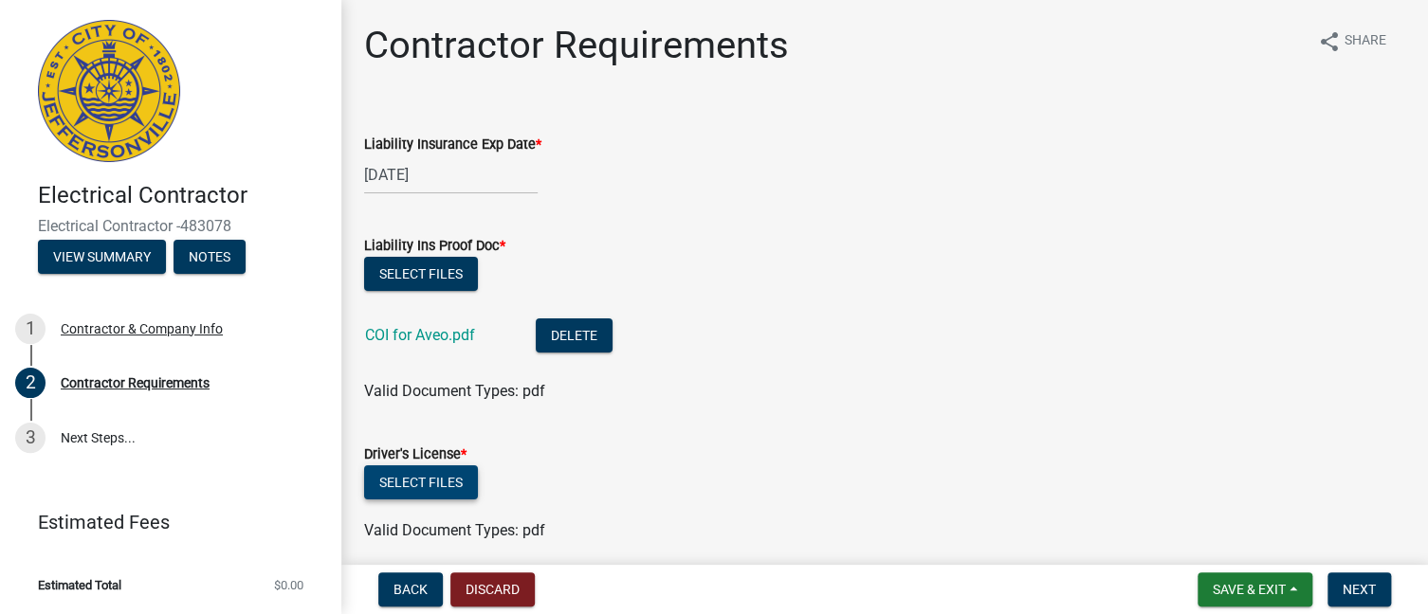
click at [427, 480] on button "Select files" at bounding box center [421, 482] width 114 height 34
click at [430, 482] on button "Select files" at bounding box center [421, 482] width 114 height 34
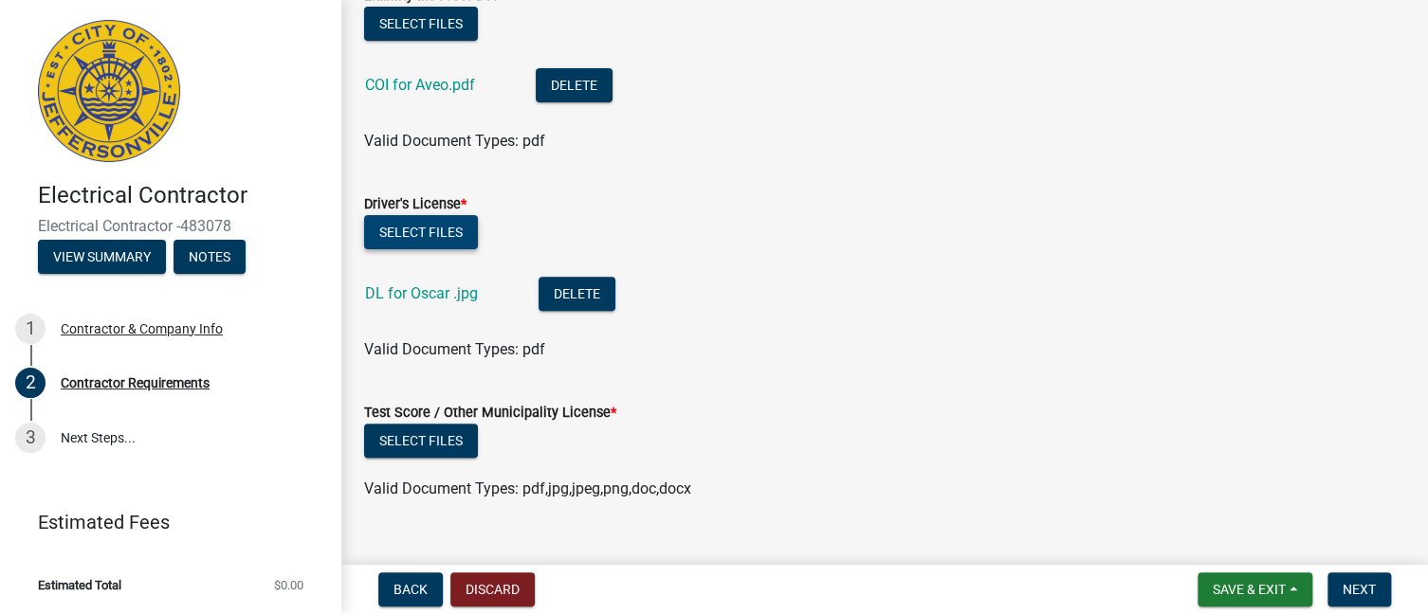
scroll to position [253, 0]
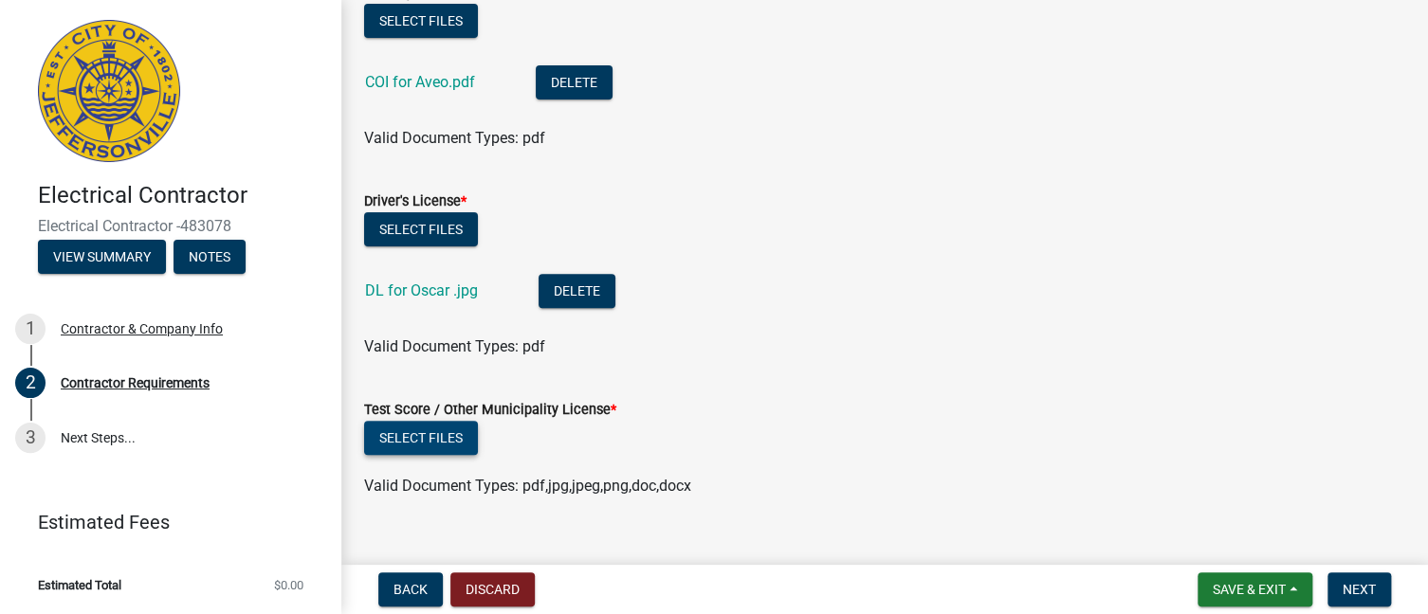
click at [442, 437] on button "Select files" at bounding box center [421, 438] width 114 height 34
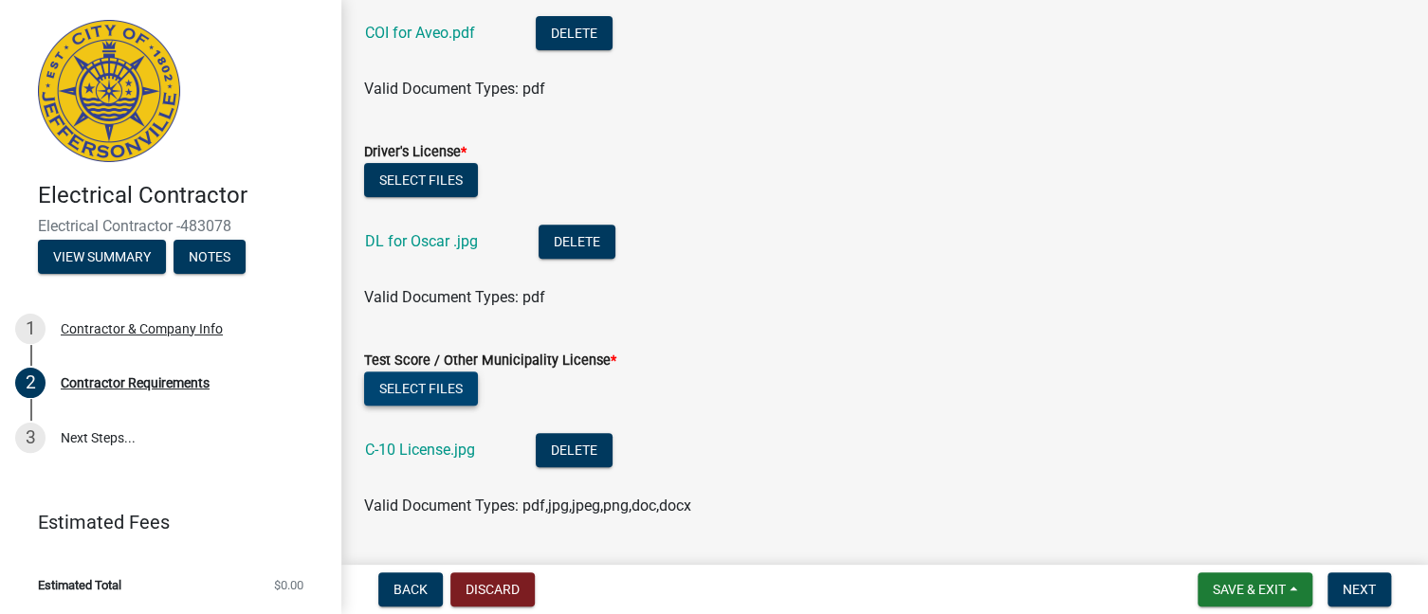
scroll to position [353, 0]
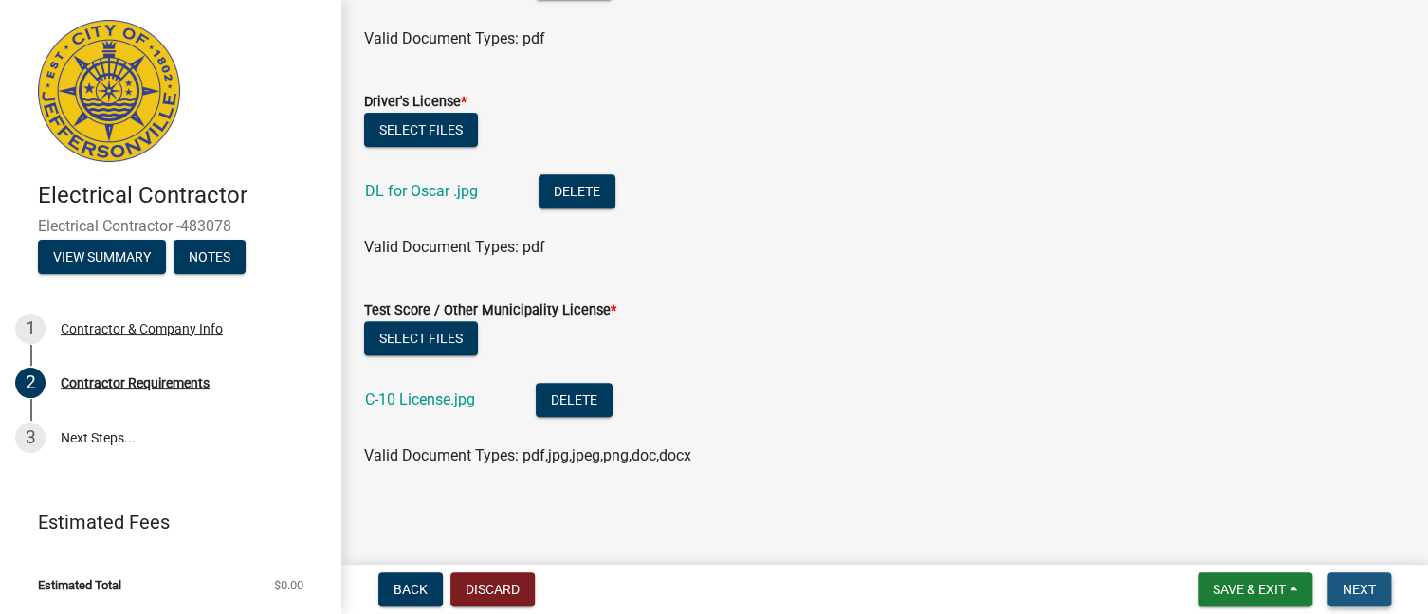
click at [1356, 591] on span "Next" at bounding box center [1358, 589] width 33 height 15
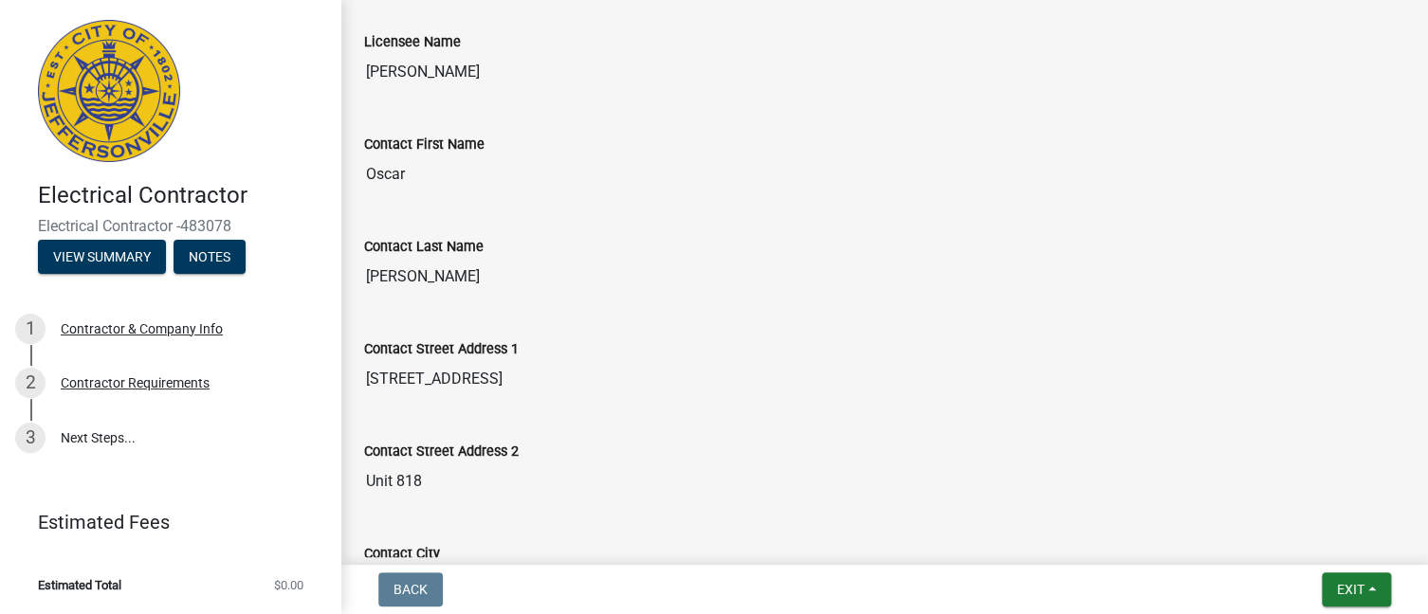
scroll to position [322, 0]
click at [191, 327] on div "Contractor & Company Info" at bounding box center [142, 328] width 162 height 13
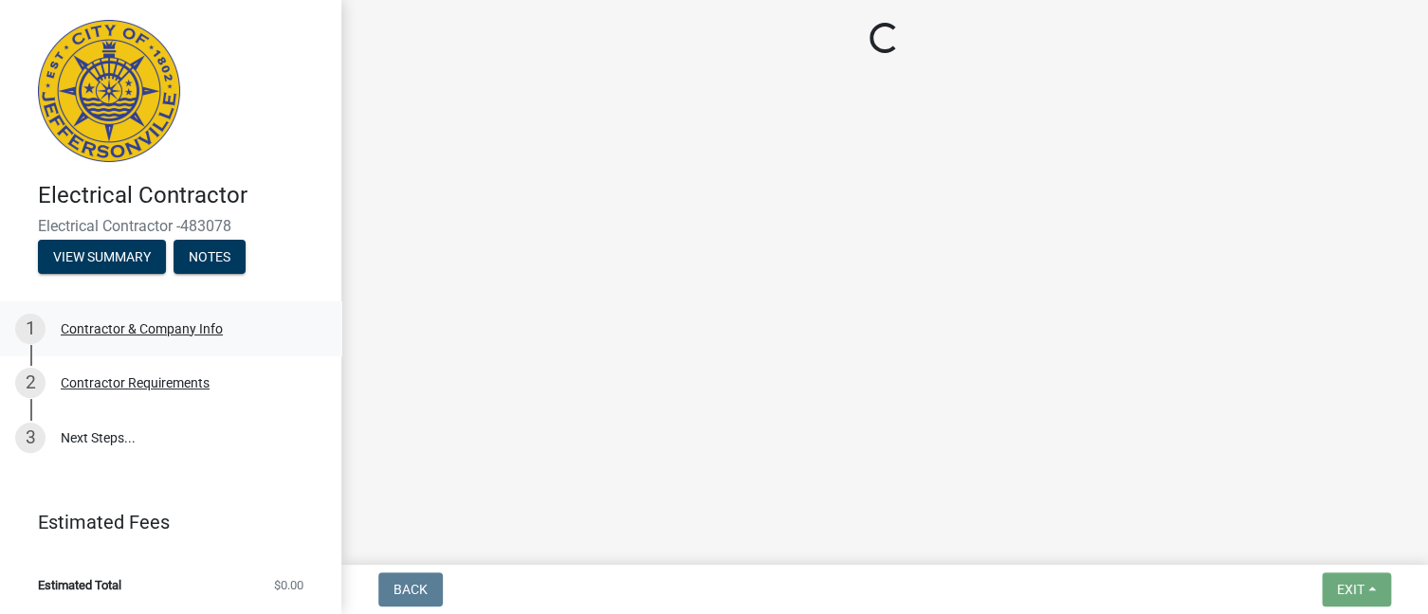
scroll to position [0, 0]
select select "CA"
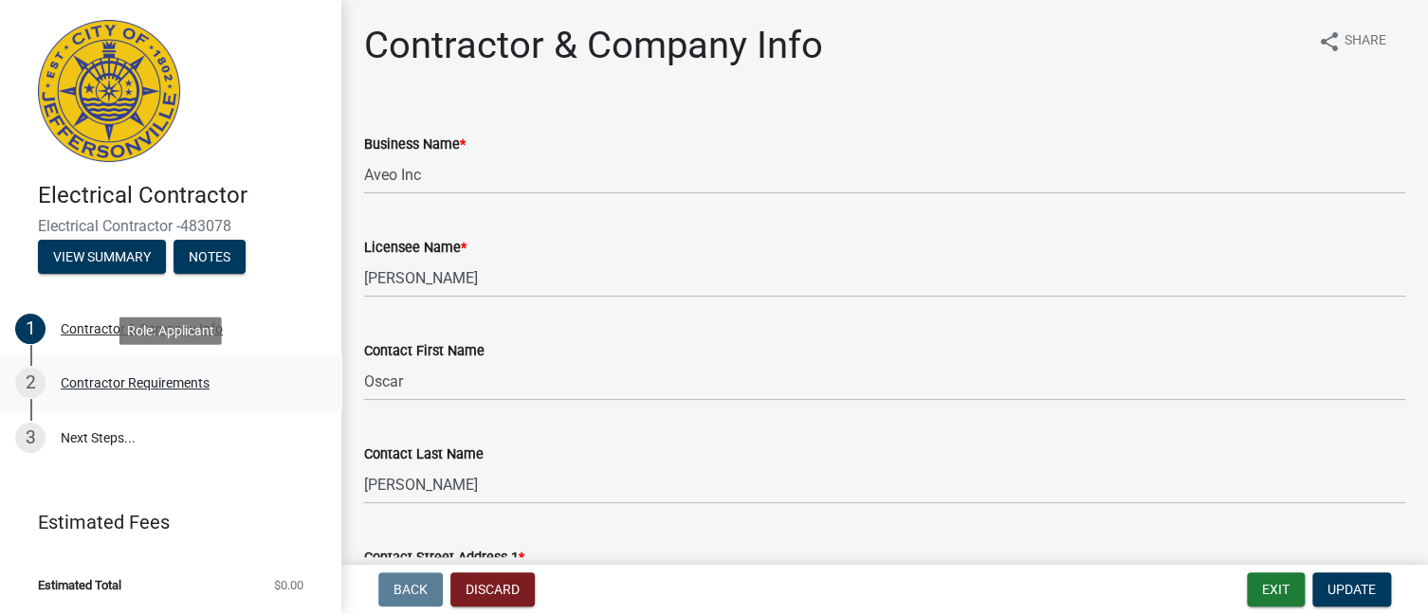
click at [156, 379] on div "Contractor Requirements" at bounding box center [135, 382] width 149 height 13
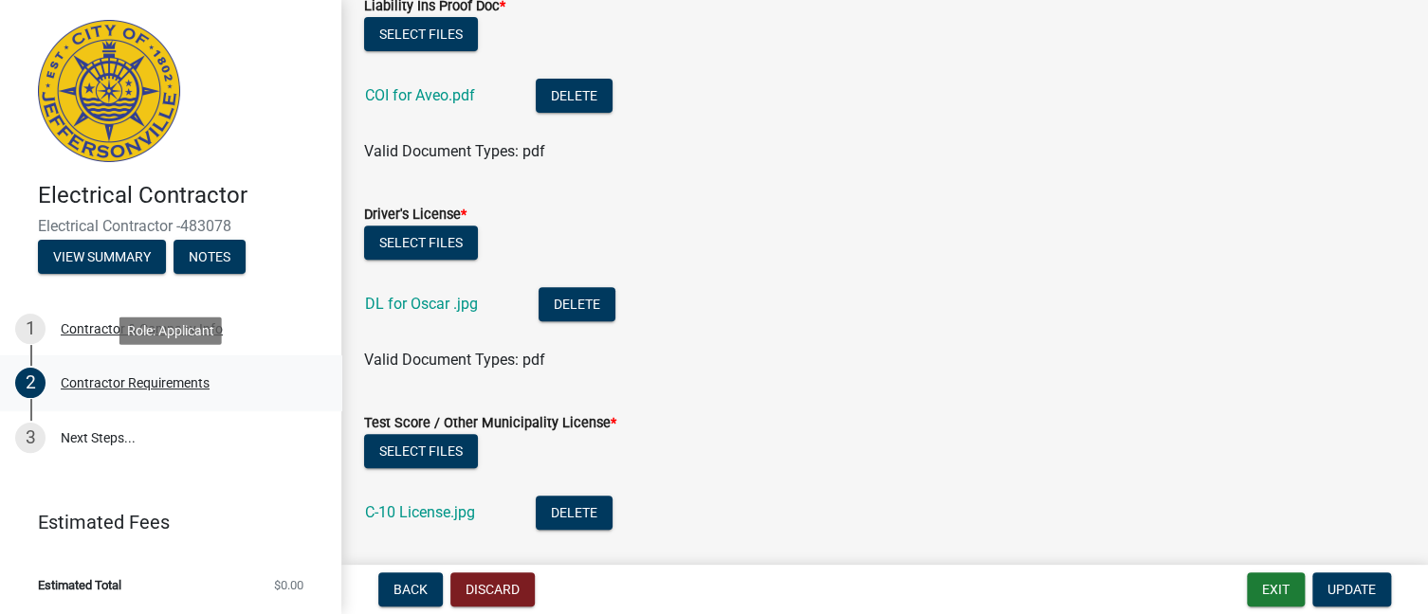
scroll to position [353, 0]
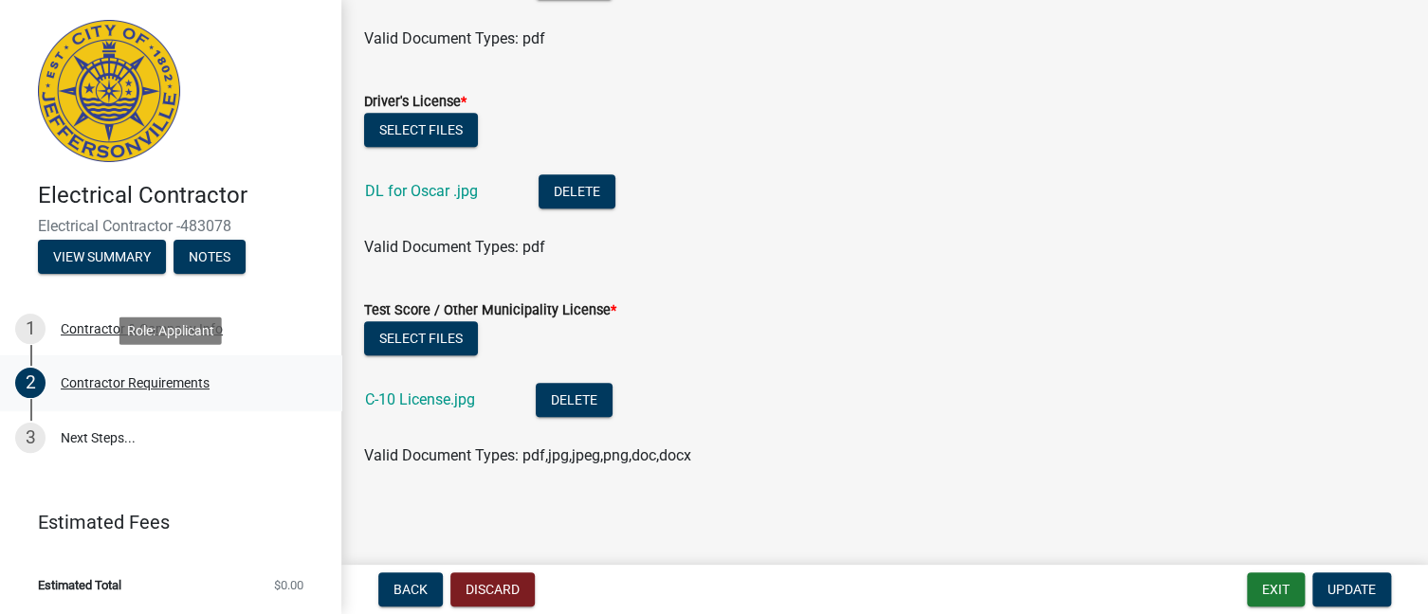
click at [178, 385] on div "Contractor Requirements" at bounding box center [135, 382] width 149 height 13
click at [105, 440] on link "3 Next Steps..." at bounding box center [170, 438] width 341 height 55
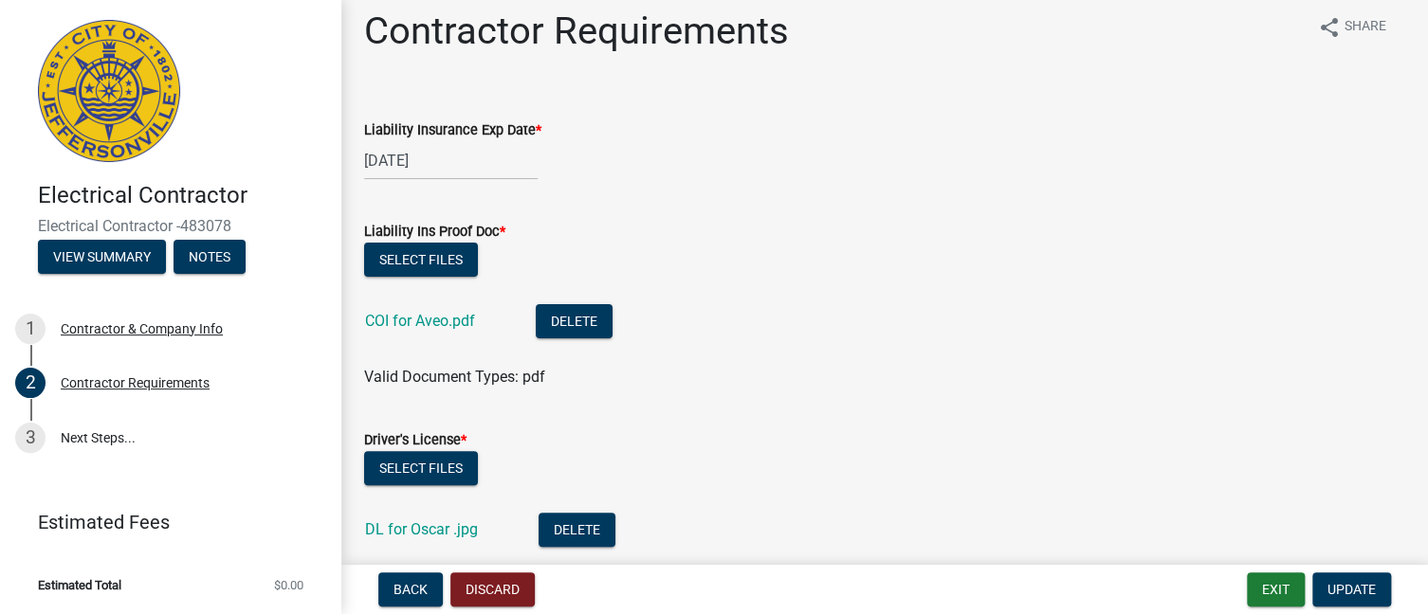
scroll to position [0, 0]
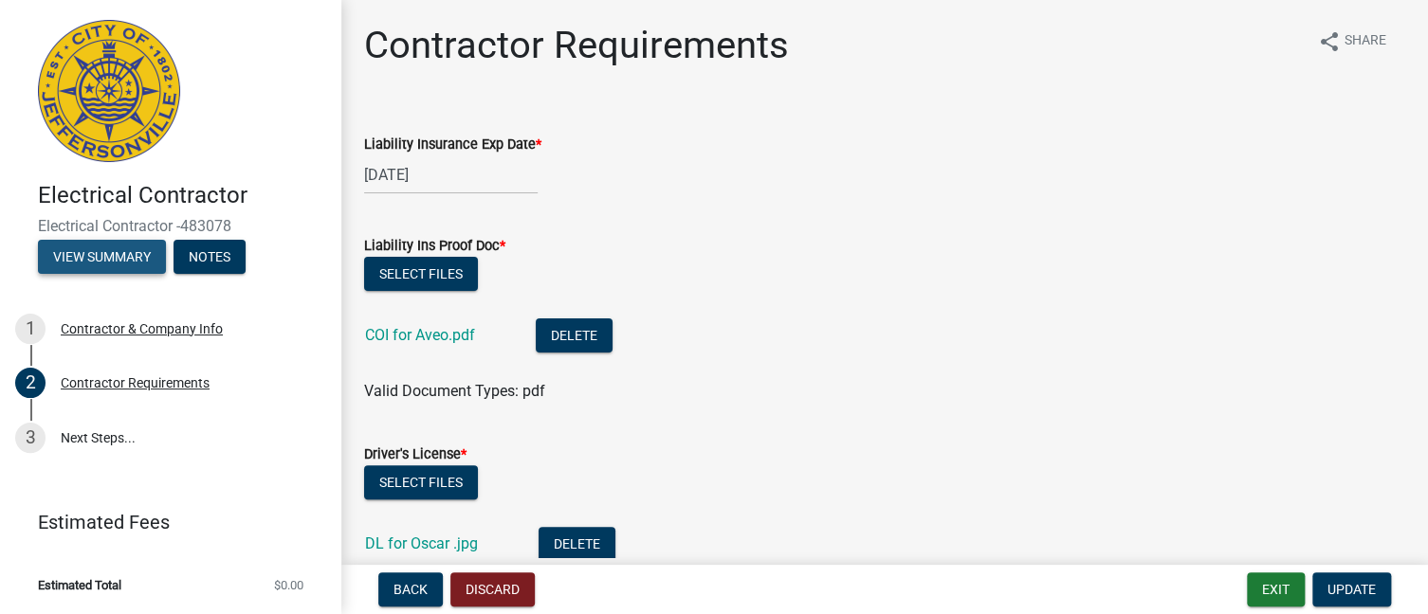
click at [119, 258] on button "View Summary" at bounding box center [102, 257] width 128 height 34
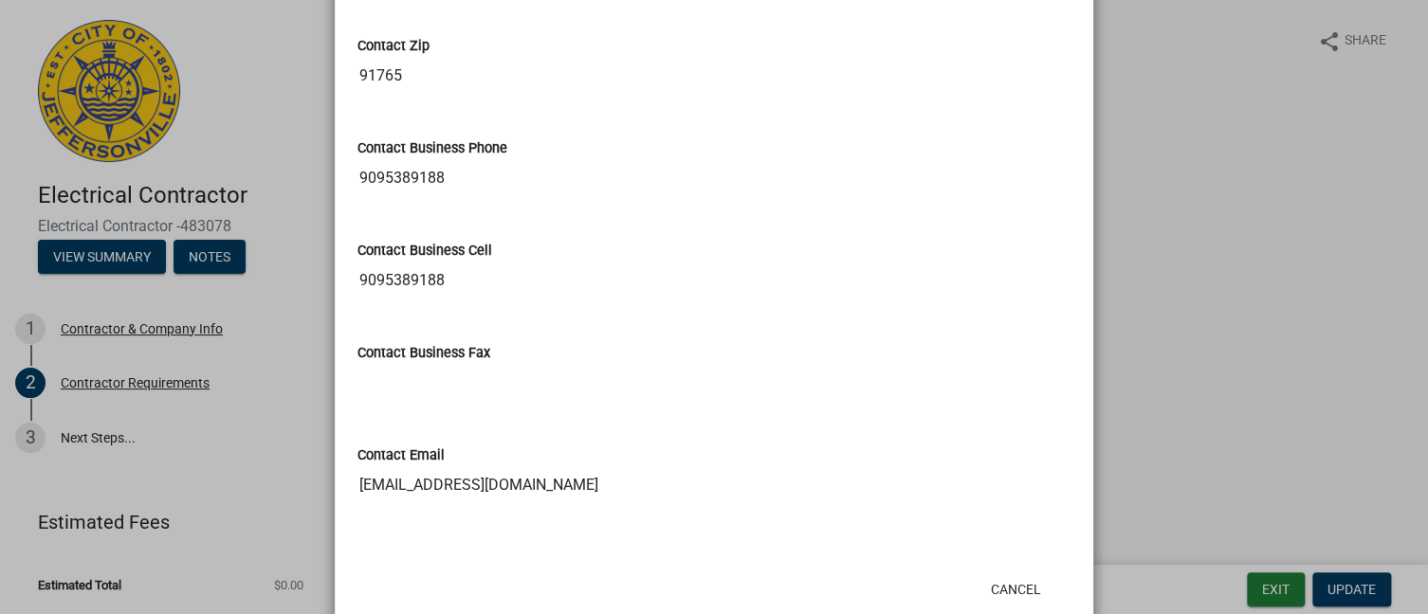
scroll to position [1062, 0]
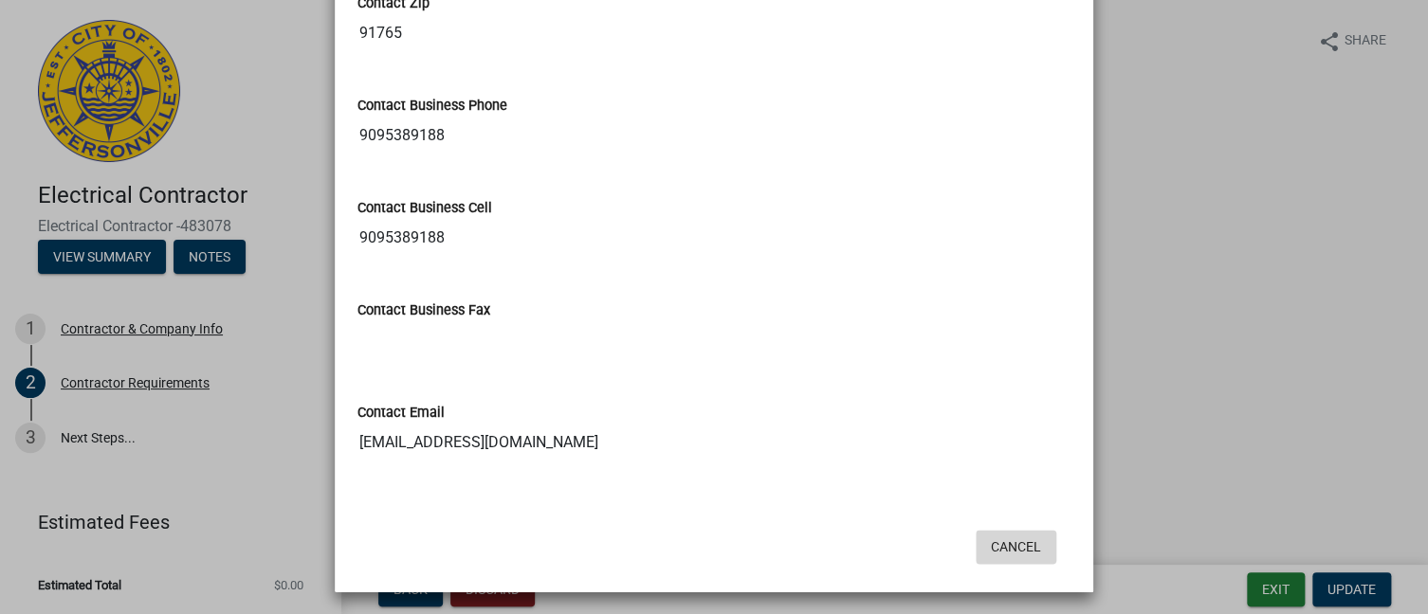
click at [1007, 544] on button "Cancel" at bounding box center [1016, 547] width 81 height 34
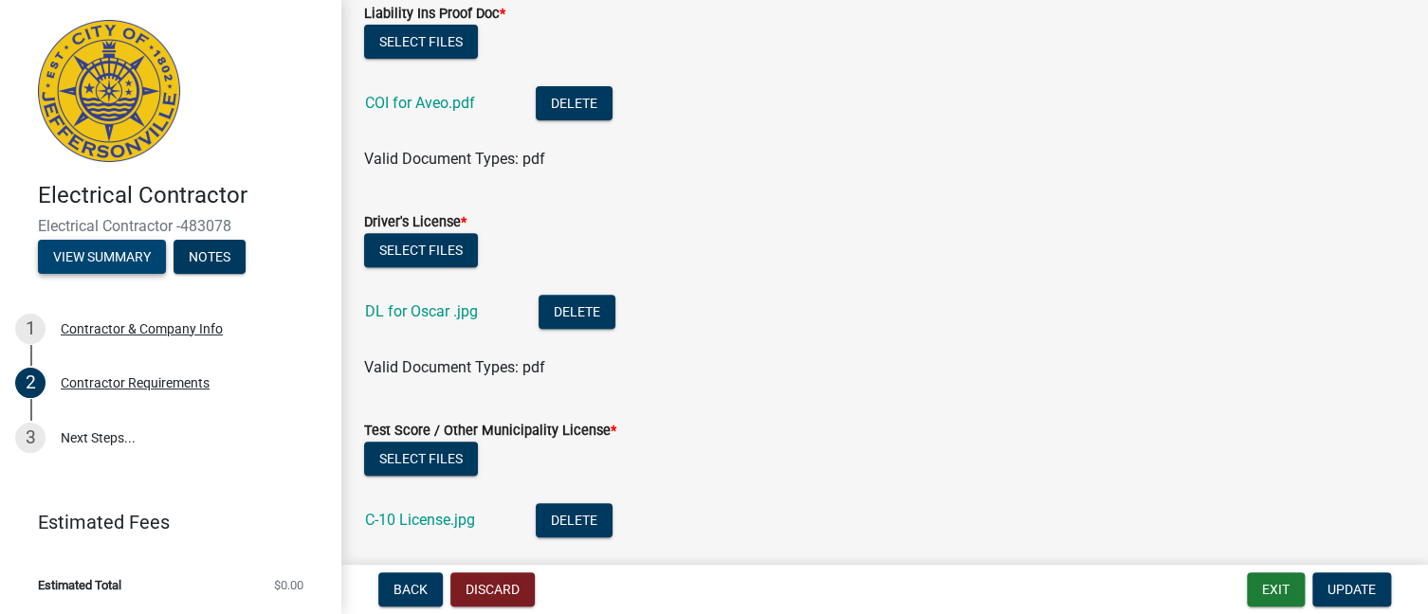
scroll to position [353, 0]
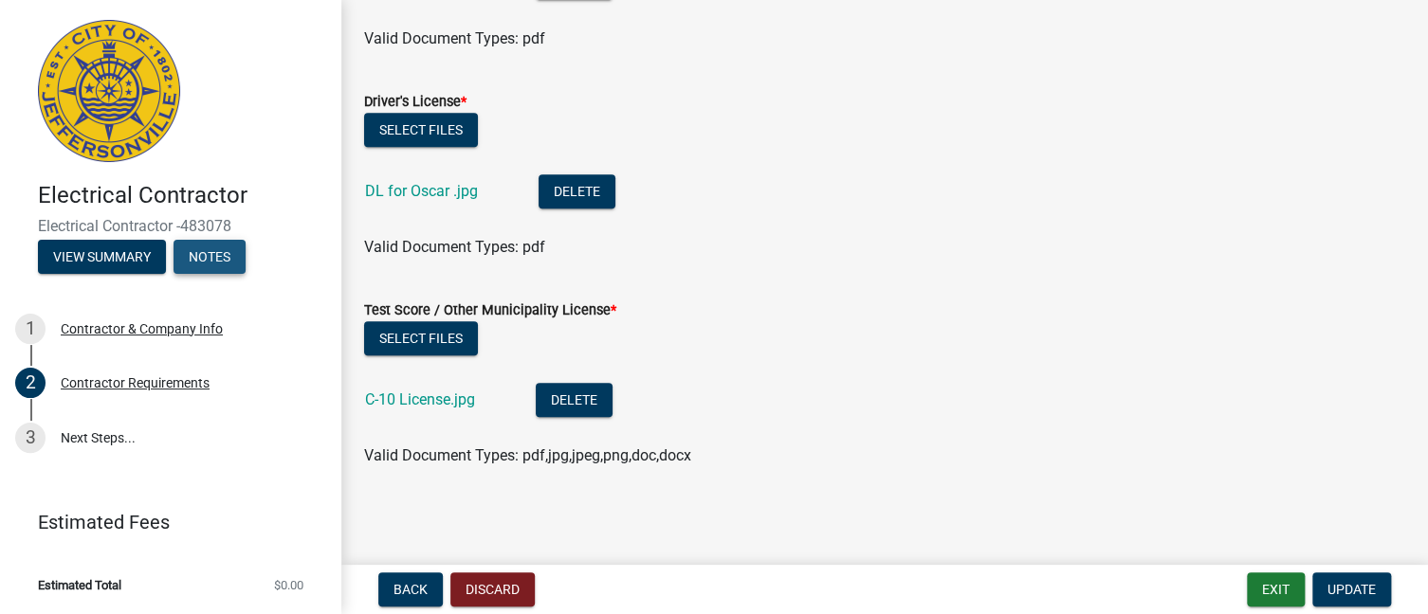
click at [211, 257] on button "Notes" at bounding box center [209, 257] width 72 height 34
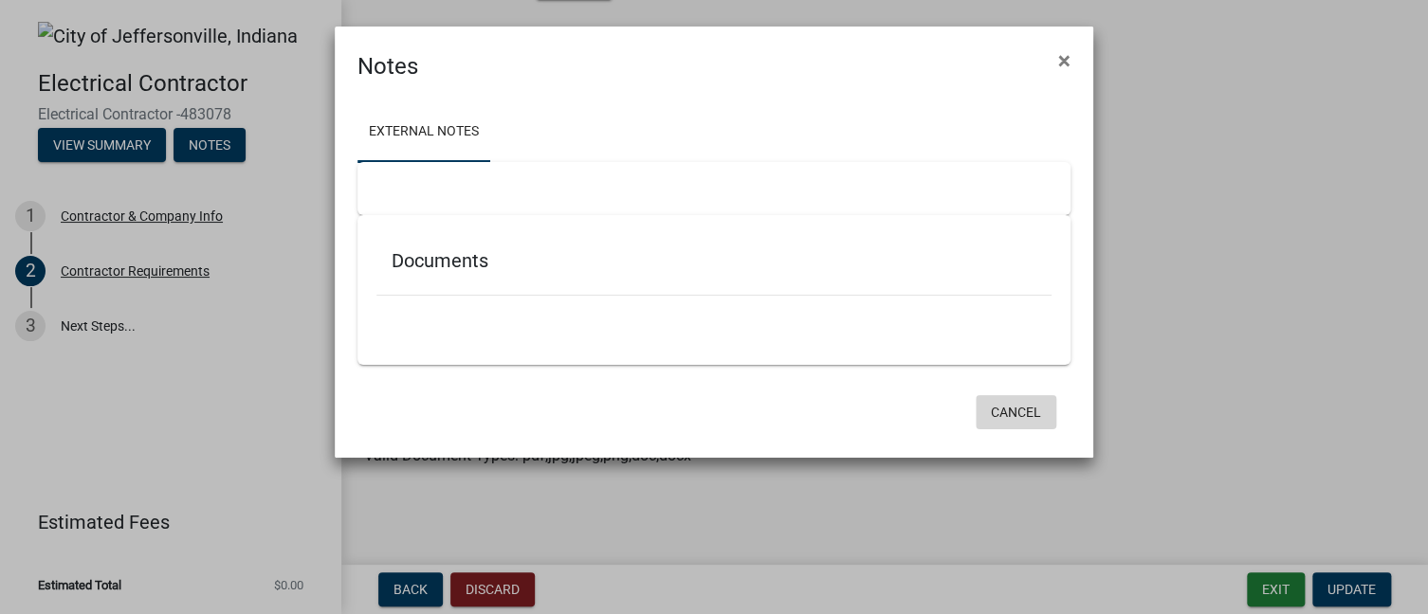
click at [1008, 408] on button "Cancel" at bounding box center [1016, 412] width 81 height 34
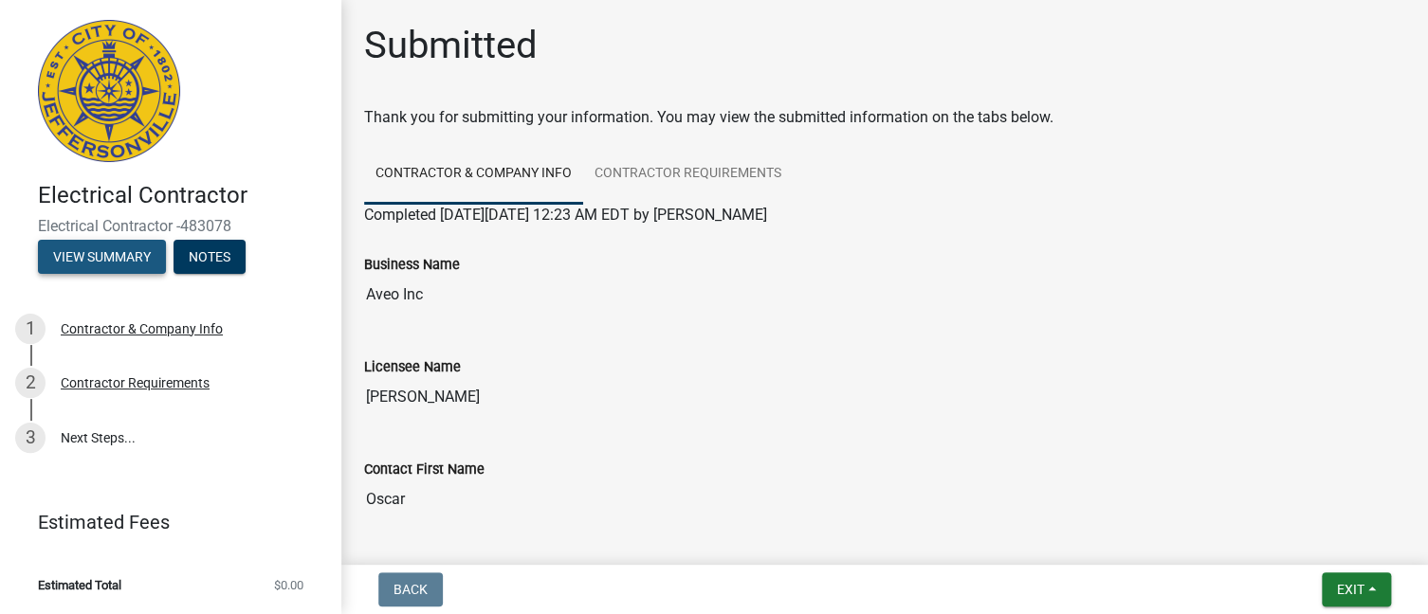
click at [86, 256] on button "View Summary" at bounding box center [102, 257] width 128 height 34
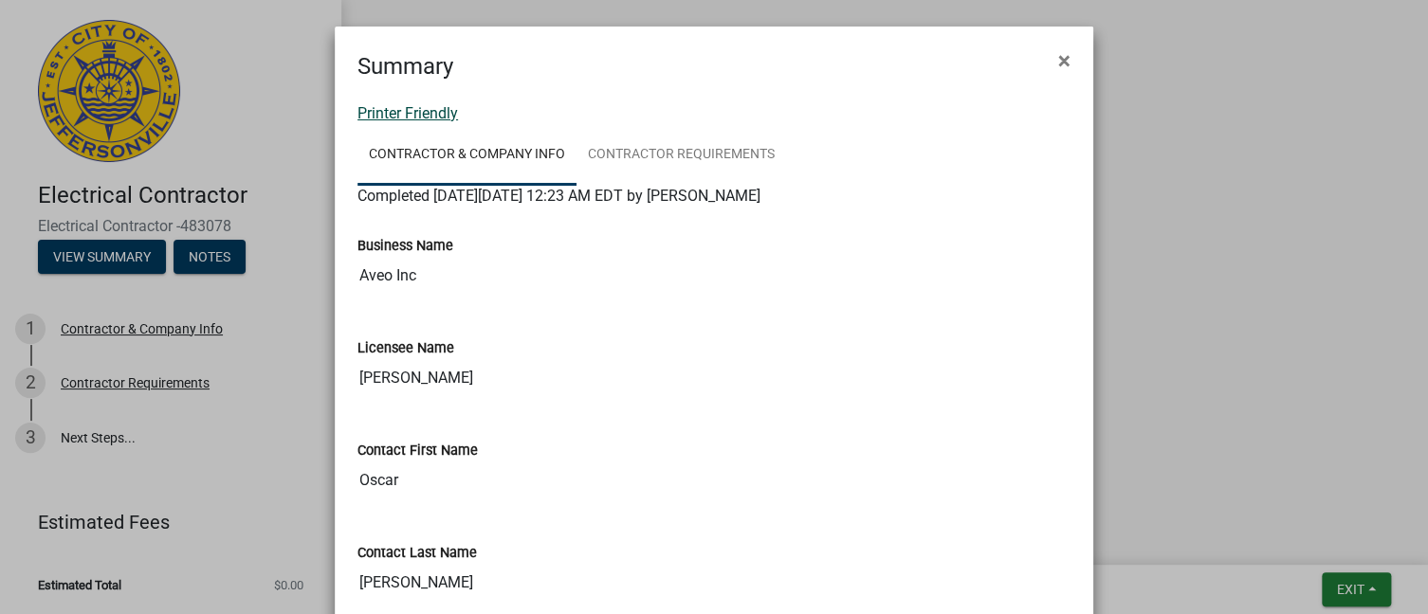
click at [371, 117] on link "Printer Friendly" at bounding box center [407, 113] width 100 height 18
